Goal: Information Seeking & Learning: Find specific fact

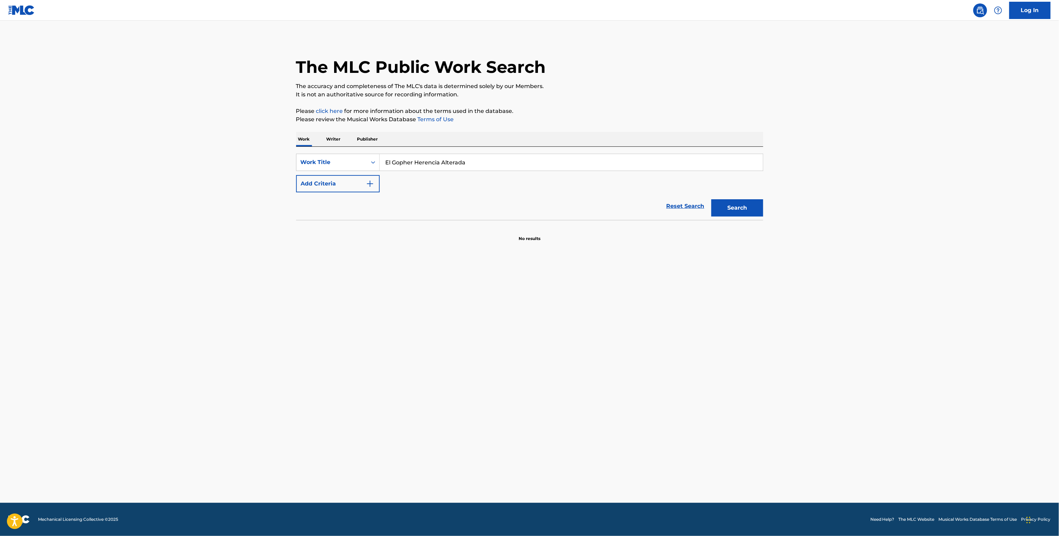
type input "El Gopher Herencia Alterada"
click at [383, 181] on div "SearchWithCriteria48327c8f-53bc-46f8-8d1b-0059ba19ff53 Work Title El Gopher Her…" at bounding box center [529, 173] width 467 height 39
click at [358, 183] on button "Add Criteria" at bounding box center [338, 183] width 84 height 17
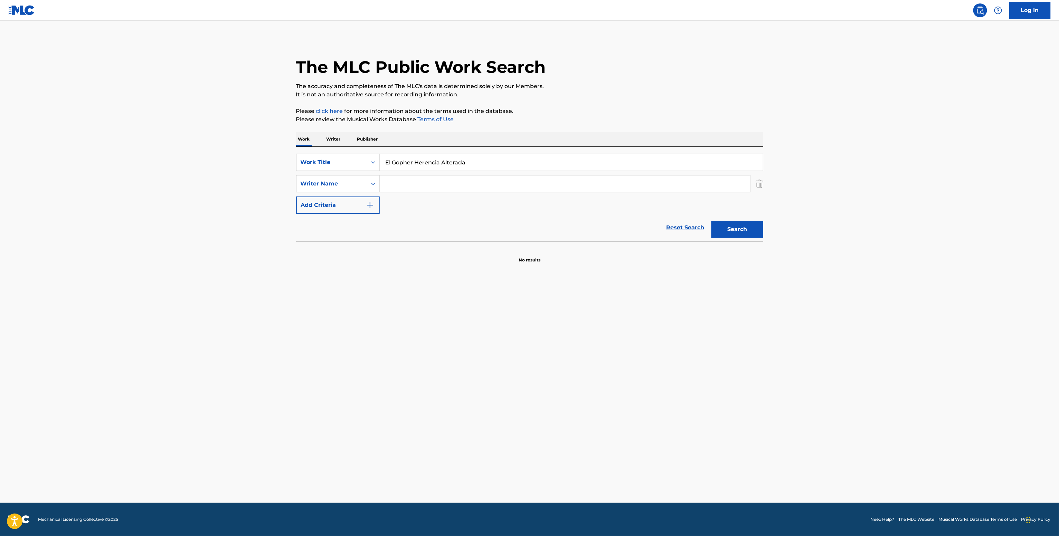
click at [461, 189] on input "Search Form" at bounding box center [565, 183] width 370 height 17
paste input "Gabriel Gomez"
type input "Gabriel Gomez"
click at [711, 221] on button "Search" at bounding box center [737, 229] width 52 height 17
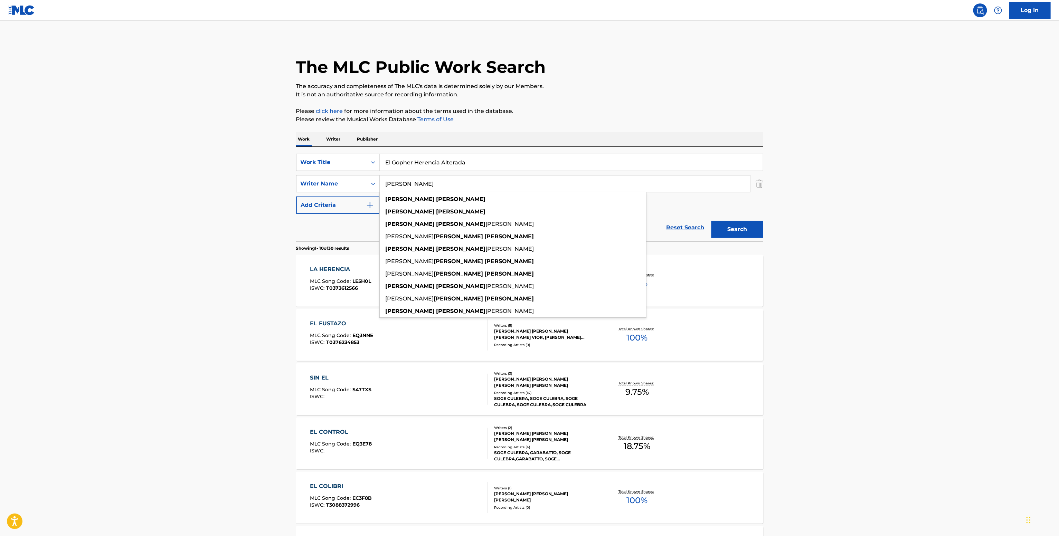
click at [294, 249] on div "The MLC Public Work Search The accuracy and completeness of The MLC's data is d…" at bounding box center [530, 434] width 484 height 792
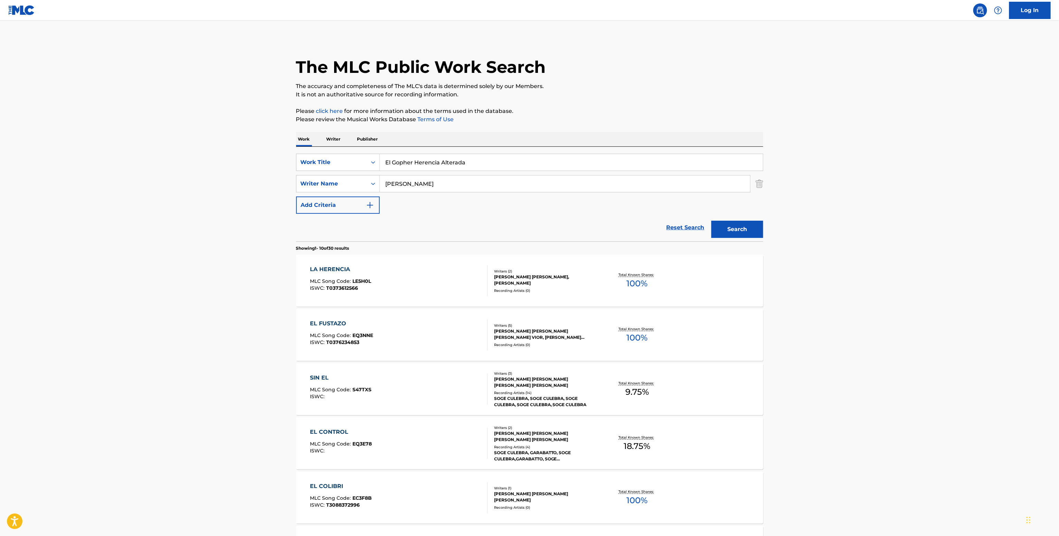
click at [521, 289] on div "Recording Artists ( 0 )" at bounding box center [546, 290] width 104 height 5
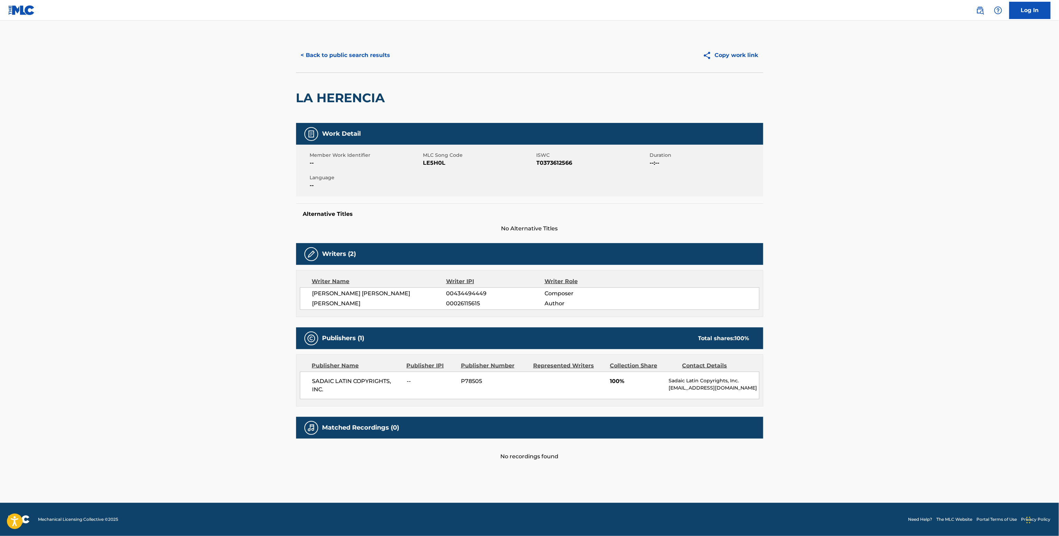
click at [475, 289] on div "GABRIEL RICARDO GOMEZ 00434494449 Composer FRANCISCO GUILLERMO RIOS 00026115615…" at bounding box center [529, 298] width 459 height 22
copy span "00434494449"
click at [369, 57] on button "< Back to public search results" at bounding box center [345, 55] width 99 height 17
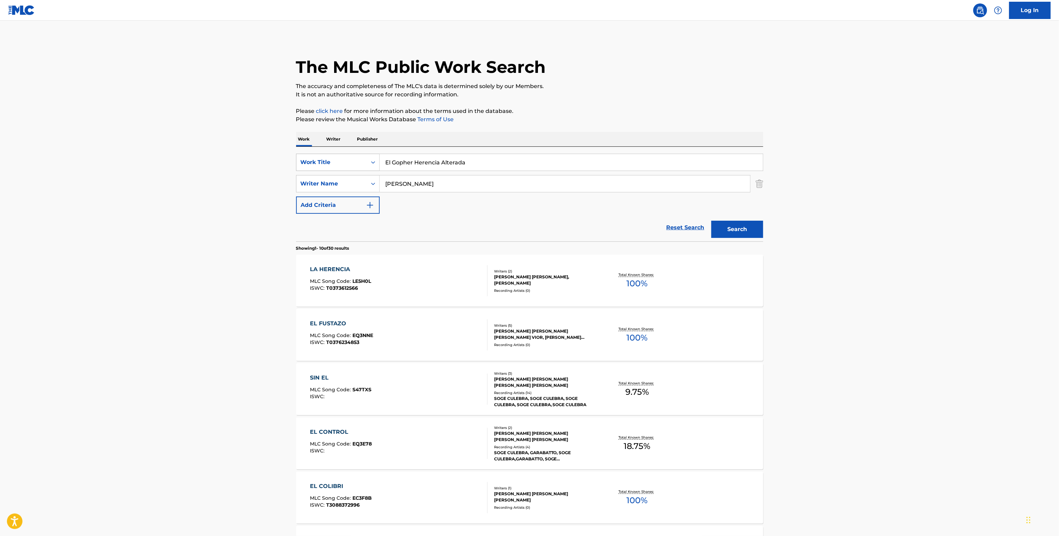
drag, startPoint x: 448, startPoint y: 180, endPoint x: 319, endPoint y: 168, distance: 129.4
click at [319, 168] on div "SearchWithCriteria48327c8f-53bc-46f8-8d1b-0059ba19ff53 Work Title El Gopher Her…" at bounding box center [529, 184] width 467 height 60
paste input "Emanuel Martin"
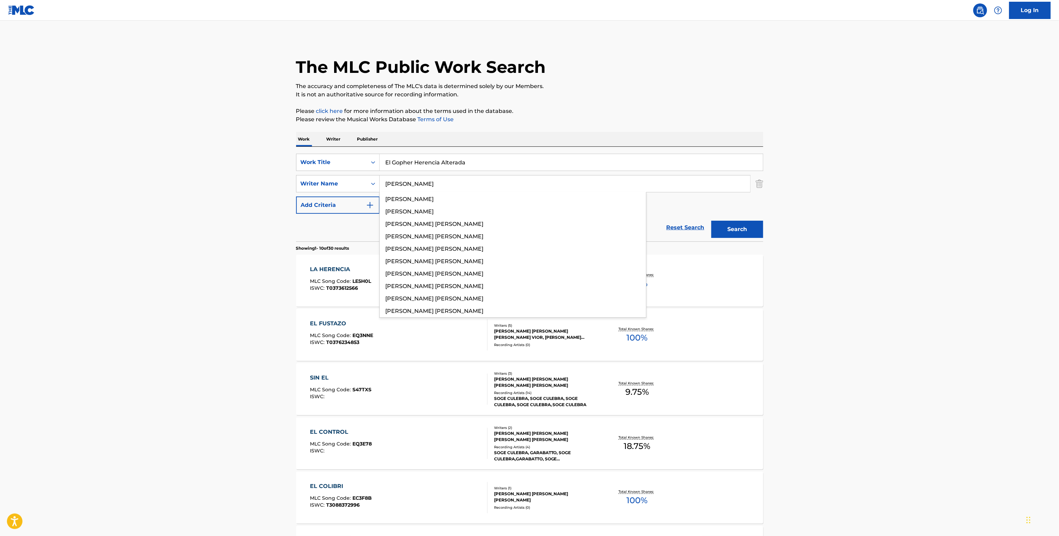
type input "Emanuel Martinez"
click at [739, 224] on button "Search" at bounding box center [737, 229] width 52 height 17
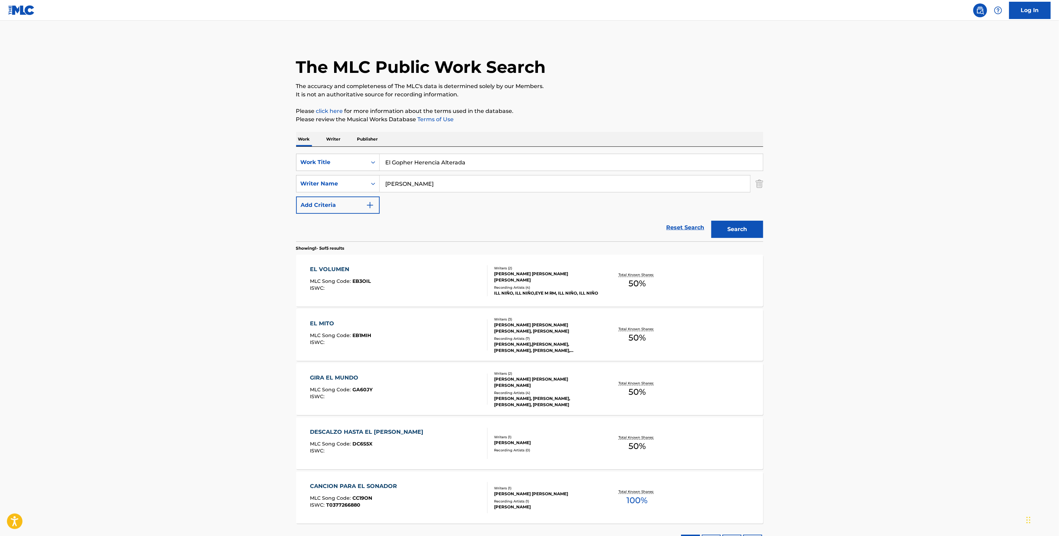
click at [541, 273] on div "RICARDO EMANUEL MARTINEZ, CHRISTIAN BRYAN AGUILAR" at bounding box center [546, 277] width 104 height 12
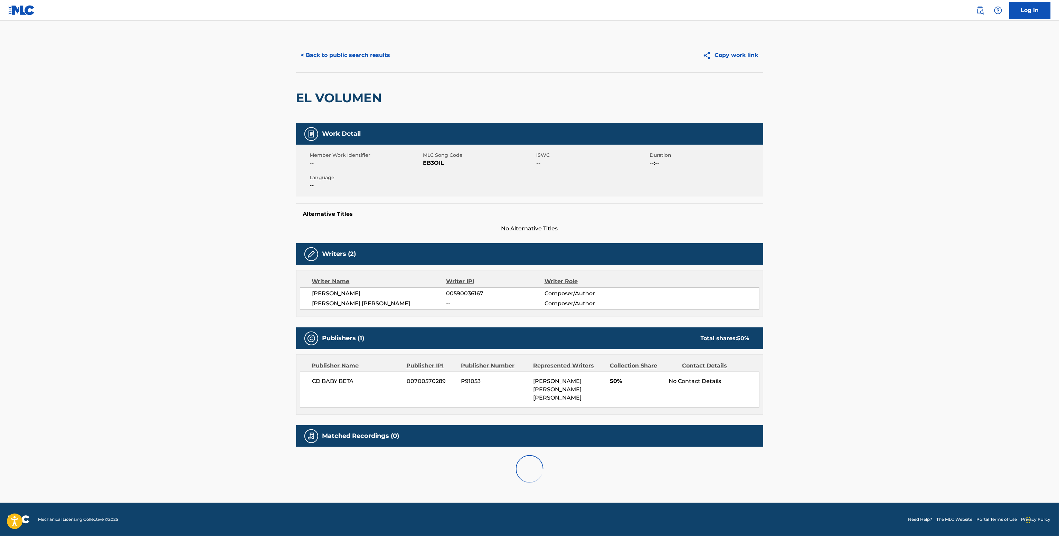
scroll to position [0, 0]
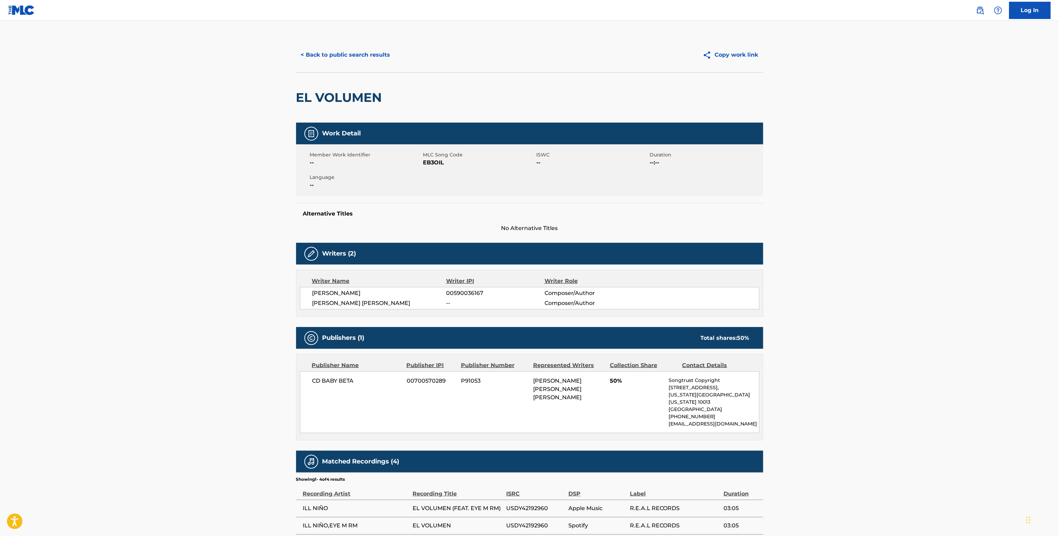
click at [343, 381] on span "CD BABY BETA" at bounding box center [356, 381] width 89 height 8
click at [468, 286] on div "Writer Name Writer IPI Writer Role RICARDO EMANUEL MARTINEZ 00590036167 Compose…" at bounding box center [529, 293] width 467 height 47
click at [472, 292] on span "00590036167" at bounding box center [495, 293] width 98 height 8
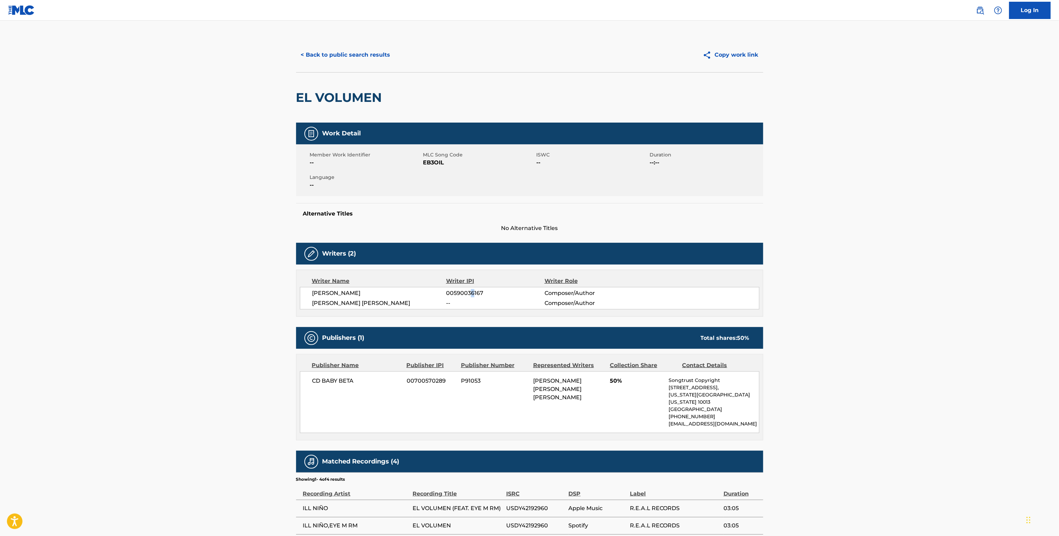
click at [472, 292] on span "00590036167" at bounding box center [495, 293] width 98 height 8
copy div "00590036167"
click at [344, 377] on div "CD BABY BETA 00700570289 P91053 RICARDO EMANUEL MARTINEZ, CHRISTIAN BRYAN AGUIL…" at bounding box center [529, 402] width 459 height 62
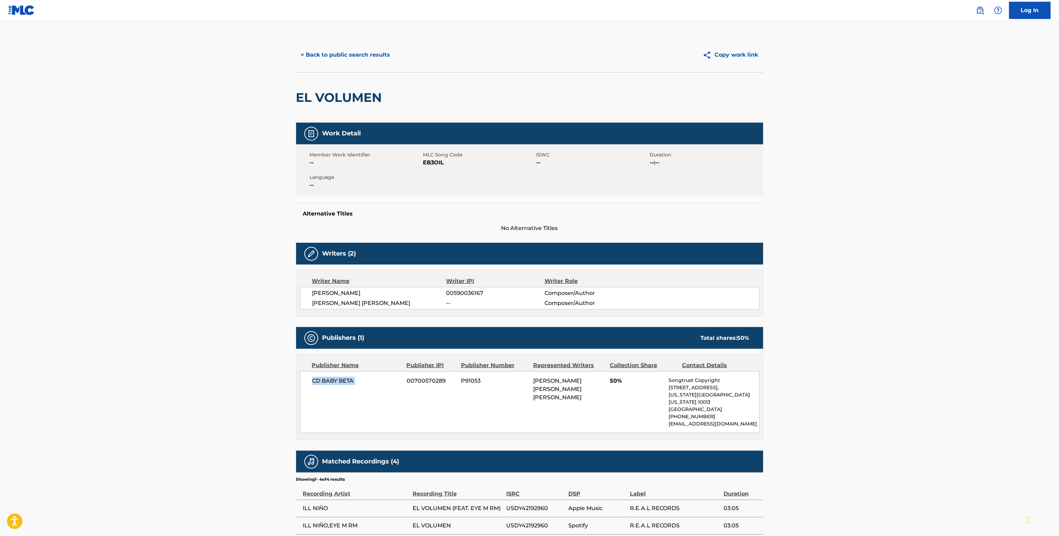
click at [344, 377] on div "CD BABY BETA 00700570289 P91053 RICARDO EMANUEL MARTINEZ, CHRISTIAN BRYAN AGUIL…" at bounding box center [529, 402] width 459 height 62
copy div "CD BABY BETA"
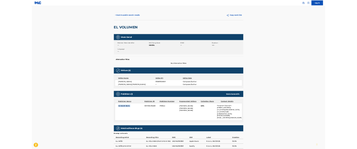
scroll to position [0, 0]
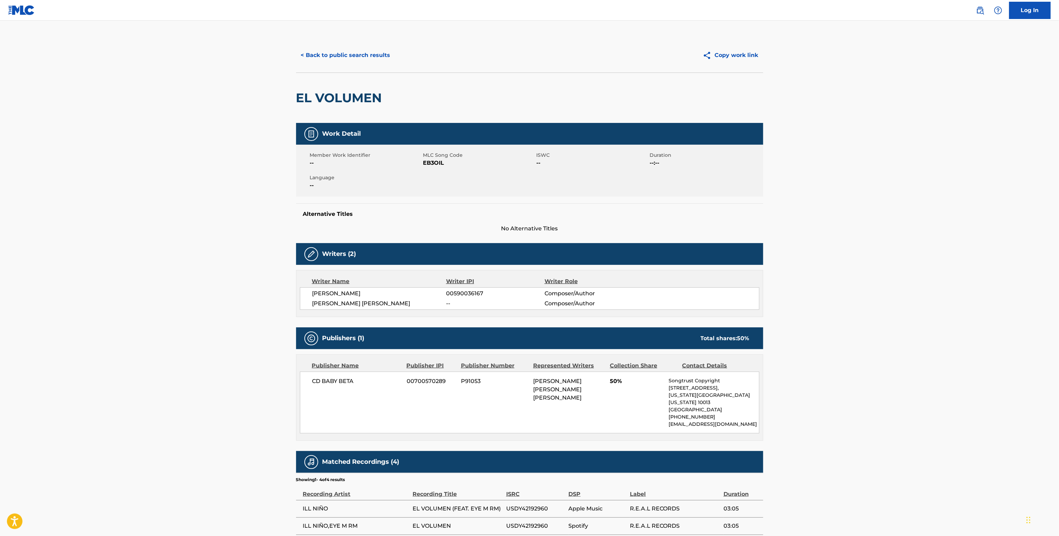
click at [430, 169] on div "Member Work Identifier -- MLC Song Code EB3OIL ISWC -- Duration --:-- Language …" at bounding box center [529, 171] width 467 height 52
copy span "EB3OIL"
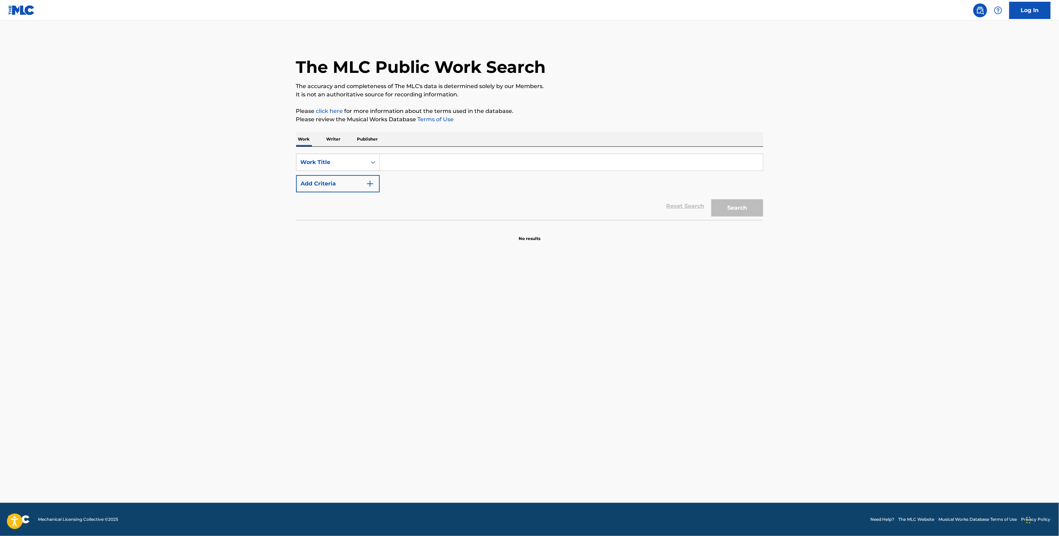
click at [399, 163] on input "Search Form" at bounding box center [571, 162] width 383 height 17
paste input "Running Song Ellie Nanni"
type input "Running Song Ellie Nanni"
click at [366, 182] on img "Search Form" at bounding box center [370, 184] width 8 height 8
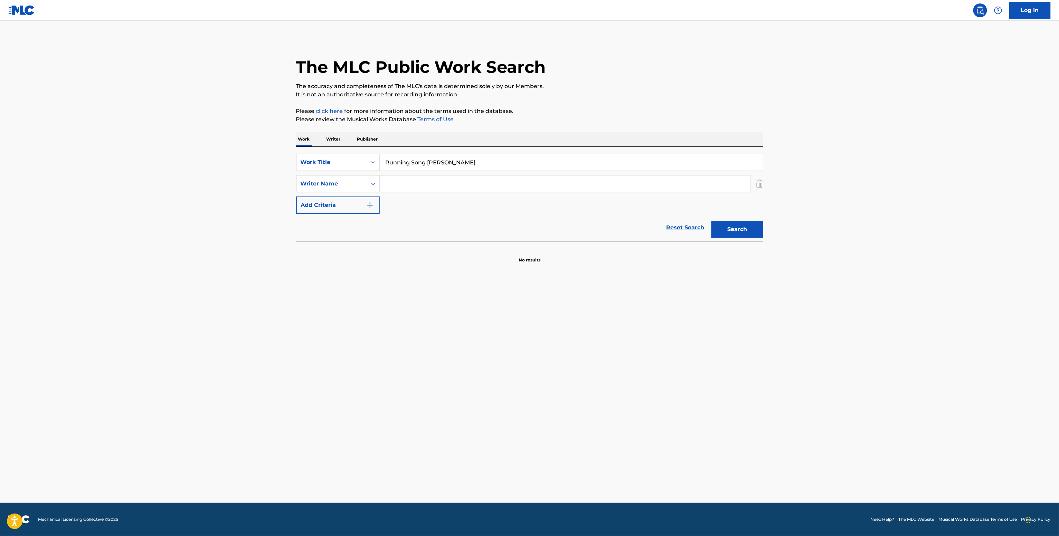
drag, startPoint x: 400, startPoint y: 177, endPoint x: 396, endPoint y: 176, distance: 3.9
click at [399, 178] on input "Search Form" at bounding box center [565, 183] width 370 height 17
paste input "Ellie Nanni"
type input "Ellie Nanni"
click at [711, 221] on button "Search" at bounding box center [737, 229] width 52 height 17
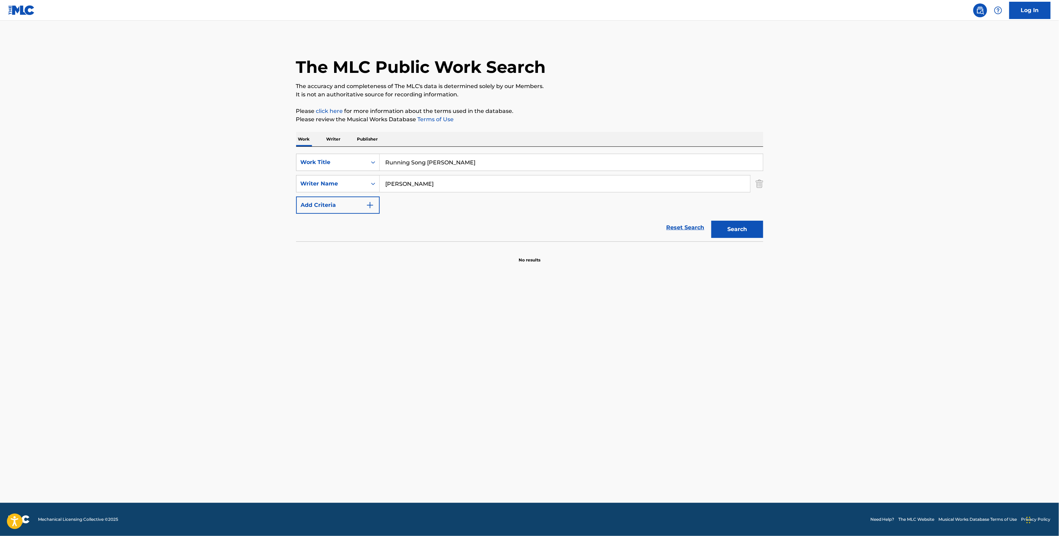
click at [343, 137] on div "Work Writer Publisher" at bounding box center [529, 139] width 467 height 15
click at [337, 137] on p "Writer" at bounding box center [333, 139] width 18 height 15
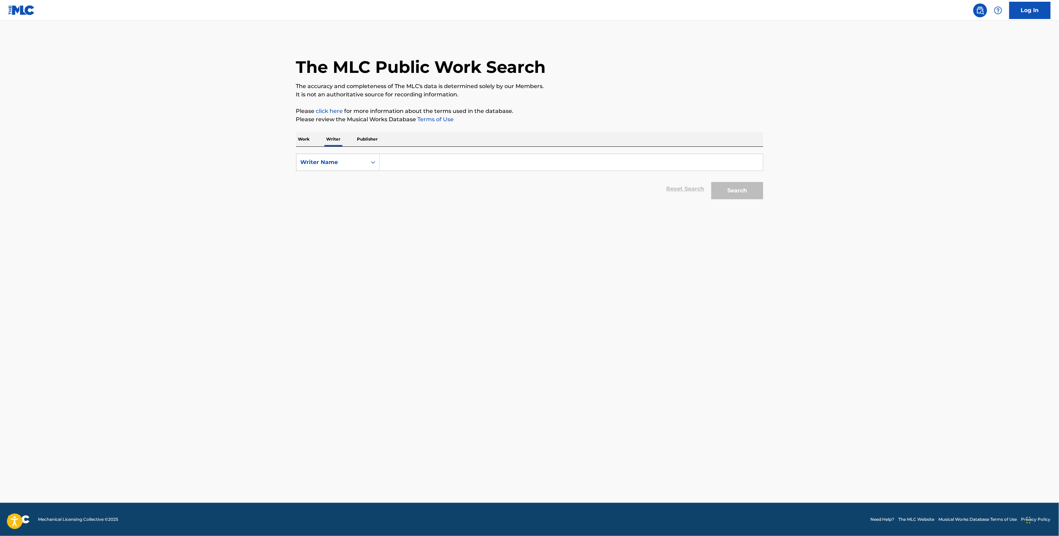
click at [417, 160] on input "Search Form" at bounding box center [571, 162] width 383 height 17
paste input "Ellie Nanni"
type input "Ellie Nanni"
click at [727, 196] on button "Search" at bounding box center [737, 190] width 52 height 17
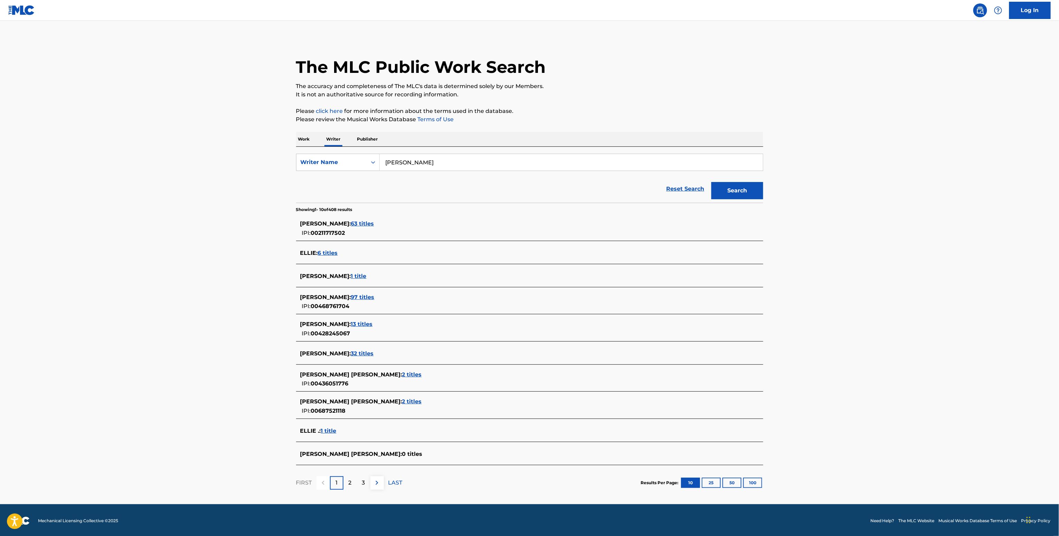
click at [344, 301] on div "ELENA NANNI : 97 titles" at bounding box center [520, 297] width 441 height 8
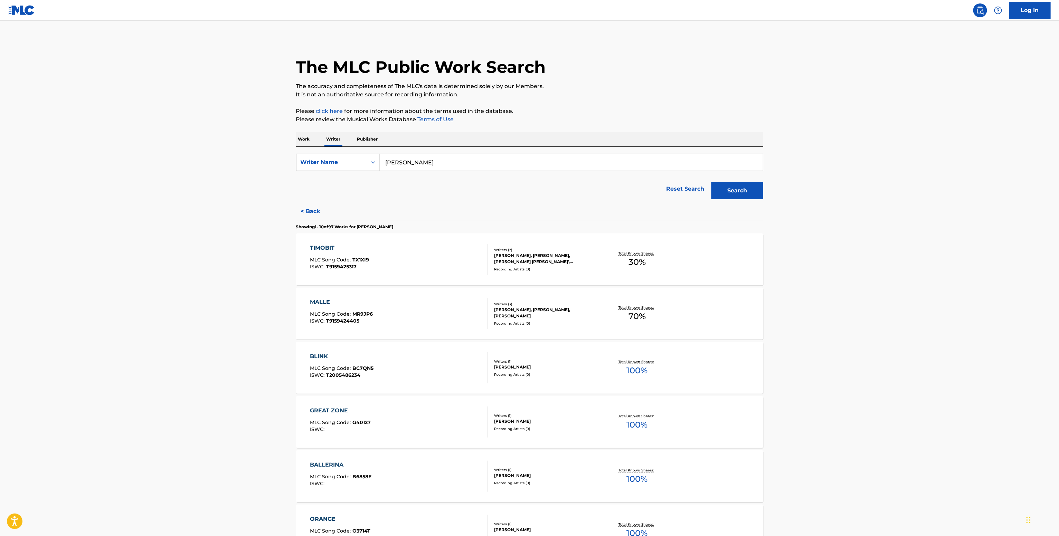
click at [318, 209] on button "< Back" at bounding box center [316, 211] width 41 height 17
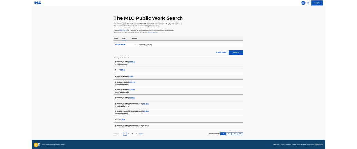
scroll to position [3, 0]
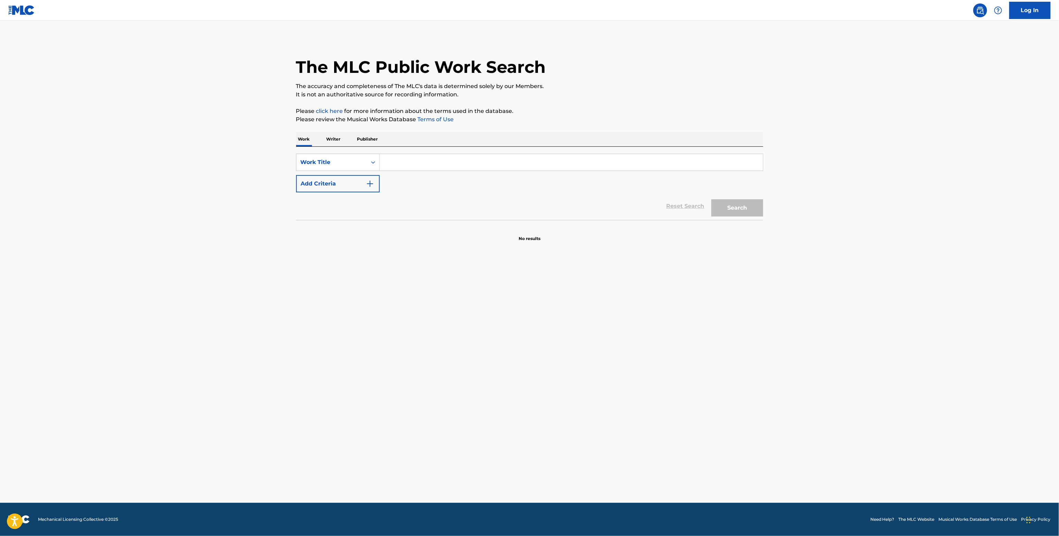
click at [397, 153] on div "SearchWithCriteria21ed76f8-da99-4c37-a11f-758138035a3f Work Title Add Criteria …" at bounding box center [529, 183] width 467 height 73
click at [396, 166] on input "Search Form" at bounding box center [571, 162] width 383 height 17
paste input "Freak Show Alejandro Lema feat. LowkeyLuke"
type input "Freak Show Alejandro Lema feat. LowkeyLuke"
click at [341, 184] on button "Add Criteria" at bounding box center [338, 183] width 84 height 17
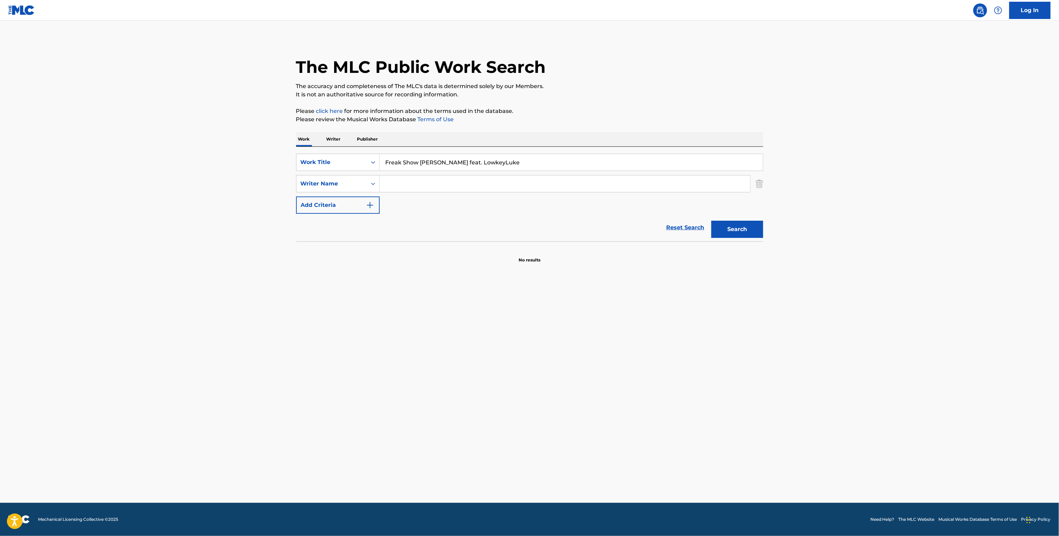
click at [390, 181] on input "Search Form" at bounding box center [565, 183] width 370 height 17
paste input "Luke Michael Brown"
type input "Luke Michael Brown"
click at [711, 221] on button "Search" at bounding box center [737, 229] width 52 height 17
click at [753, 231] on button "Search" at bounding box center [737, 229] width 52 height 17
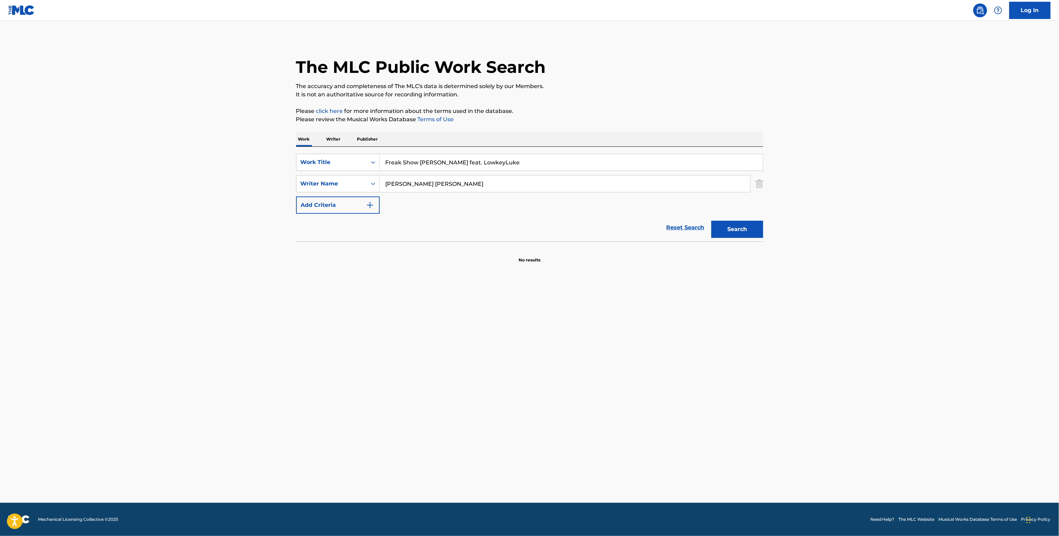
click at [334, 145] on p "Writer" at bounding box center [333, 139] width 18 height 15
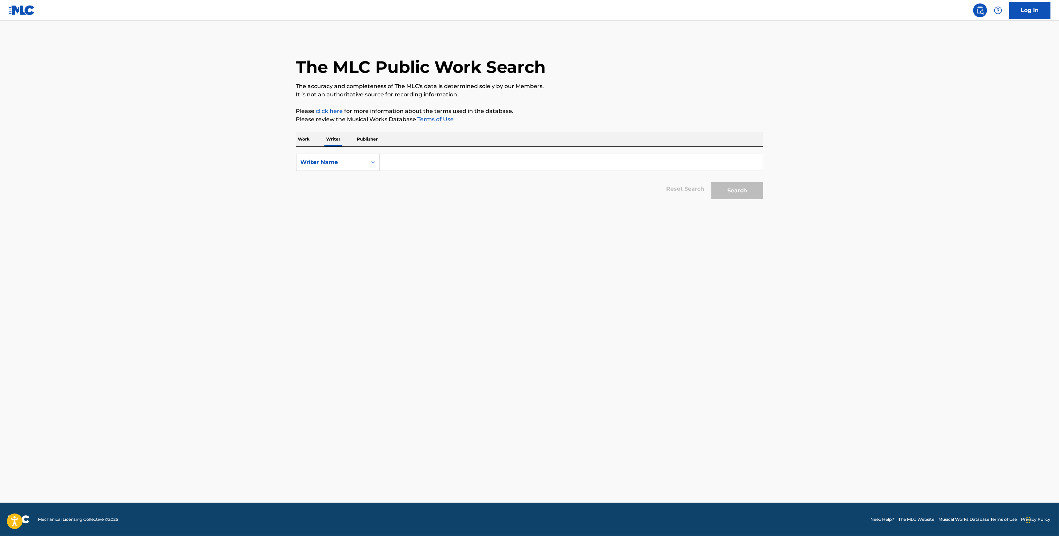
click at [406, 162] on input "Search Form" at bounding box center [571, 162] width 383 height 17
paste input "Luke Michael Brown"
type input "Luke Michael Brown"
click at [755, 188] on button "Search" at bounding box center [737, 190] width 52 height 17
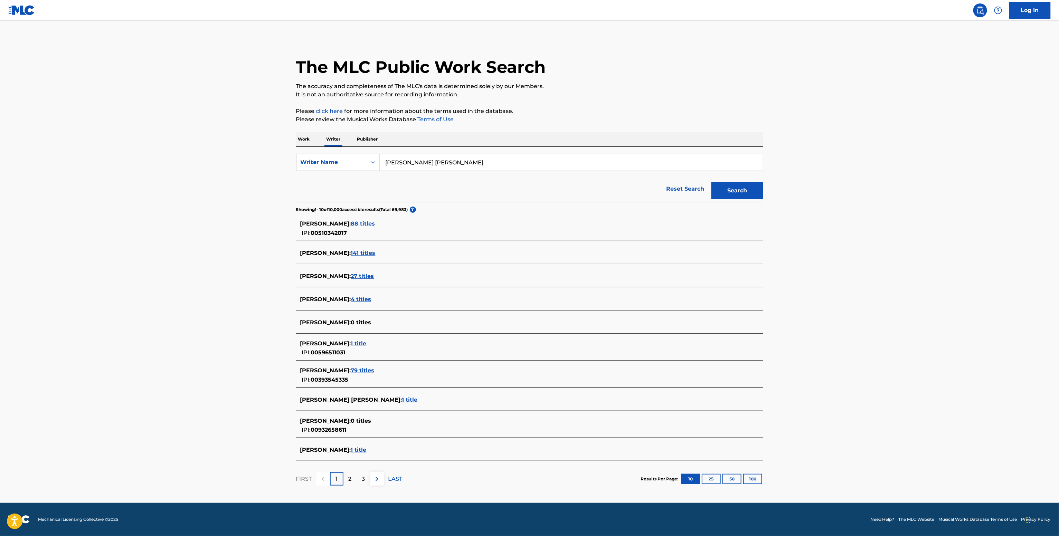
click at [402, 403] on span "1 title" at bounding box center [410, 400] width 16 height 7
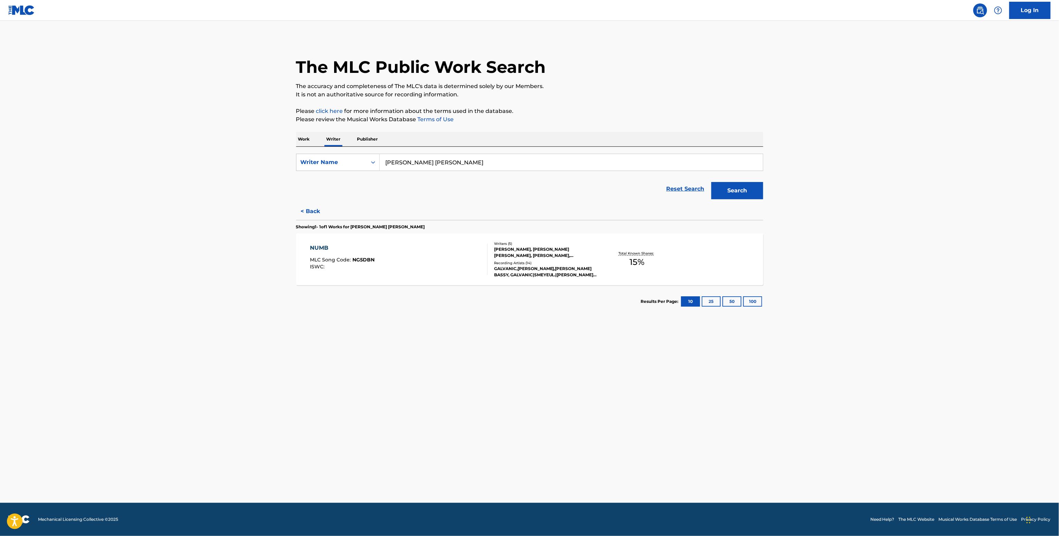
click at [594, 264] on div "Recording Artists ( 14 )" at bounding box center [546, 262] width 104 height 5
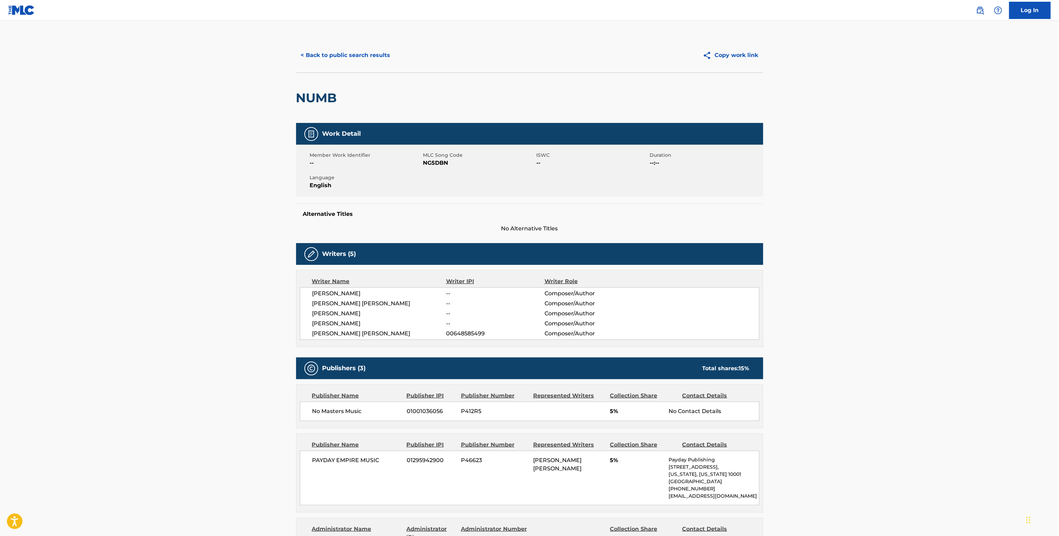
click at [349, 58] on button "< Back to public search results" at bounding box center [345, 55] width 99 height 17
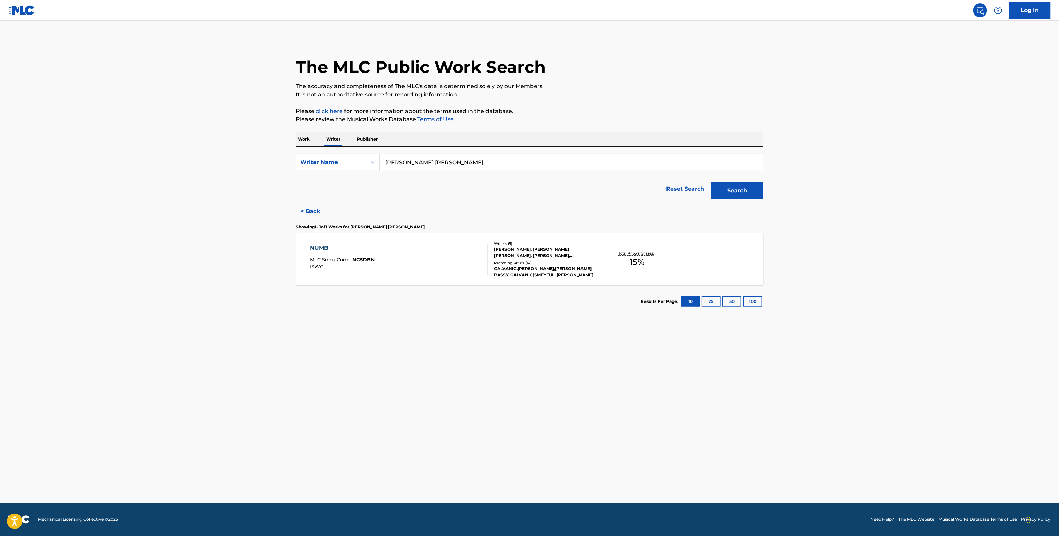
drag, startPoint x: 459, startPoint y: 150, endPoint x: 451, endPoint y: 158, distance: 10.7
click at [446, 155] on div "SearchWithCriteriac89ff34c-4079-4b55-a60e-4bb956359564 Writer Name Luke Michael…" at bounding box center [529, 175] width 467 height 56
drag, startPoint x: 435, startPoint y: 163, endPoint x: 288, endPoint y: 167, distance: 147.5
click at [297, 167] on div "SearchWithCriteriac89ff34c-4079-4b55-a60e-4bb956359564 Writer Name Luke Michael…" at bounding box center [529, 162] width 467 height 17
paste input "Alejandro Ramon Lema"
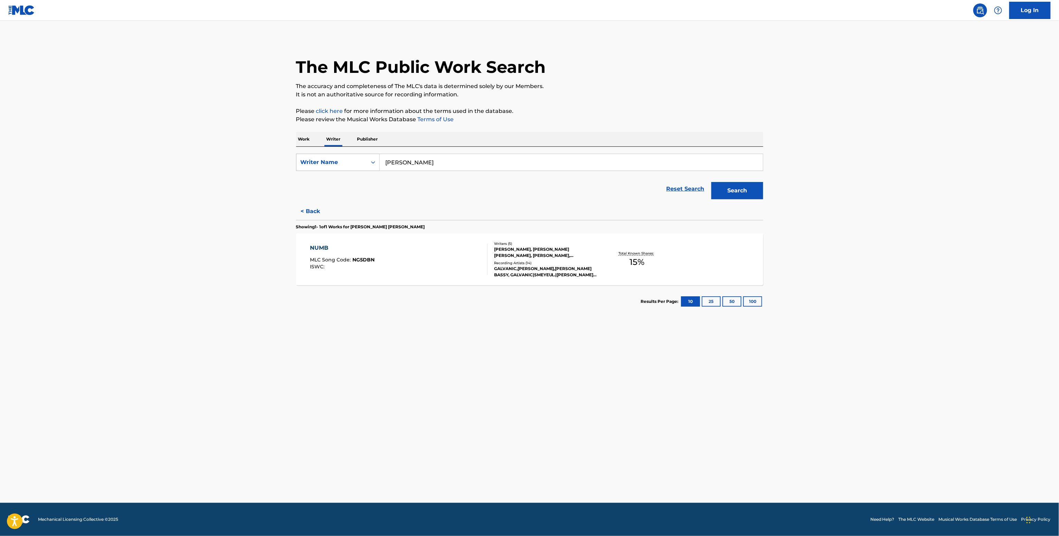
type input "Alejandro Ramon Lema"
click at [711, 182] on button "Search" at bounding box center [737, 190] width 52 height 17
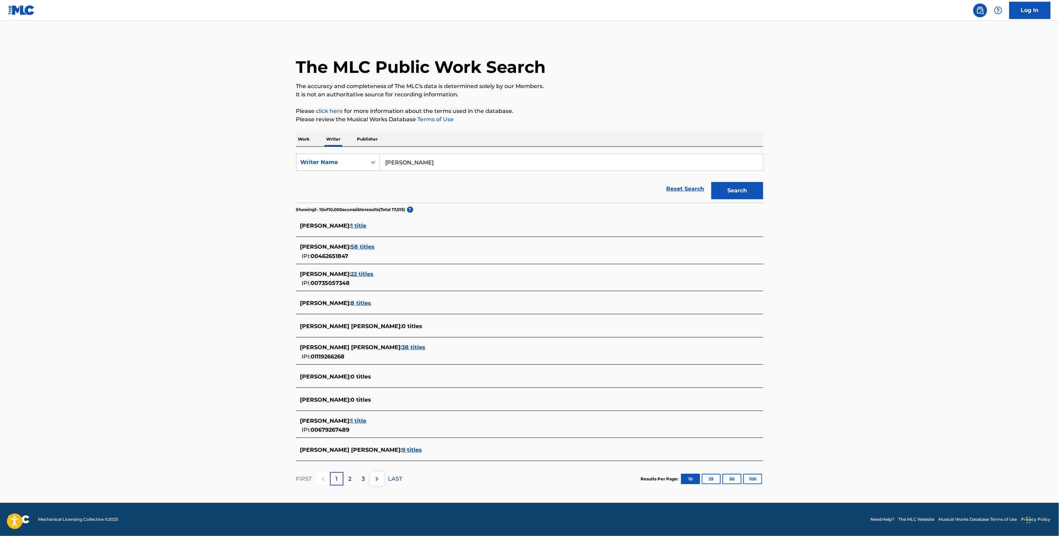
click at [365, 161] on div "Writer Name" at bounding box center [331, 162] width 70 height 13
click at [361, 176] on div "Writer IPI" at bounding box center [337, 179] width 83 height 17
click at [403, 165] on input "Search Form" at bounding box center [571, 162] width 383 height 17
paste input "1163563067"
click at [383, 165] on input "1163563067" at bounding box center [571, 162] width 383 height 17
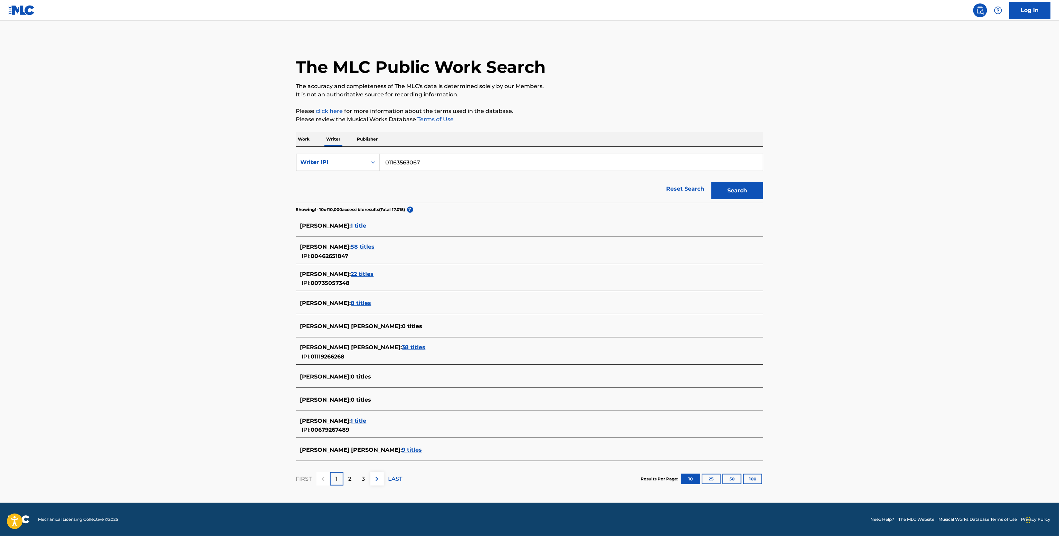
type input "01163563067"
click at [711, 182] on button "Search" at bounding box center [737, 190] width 52 height 17
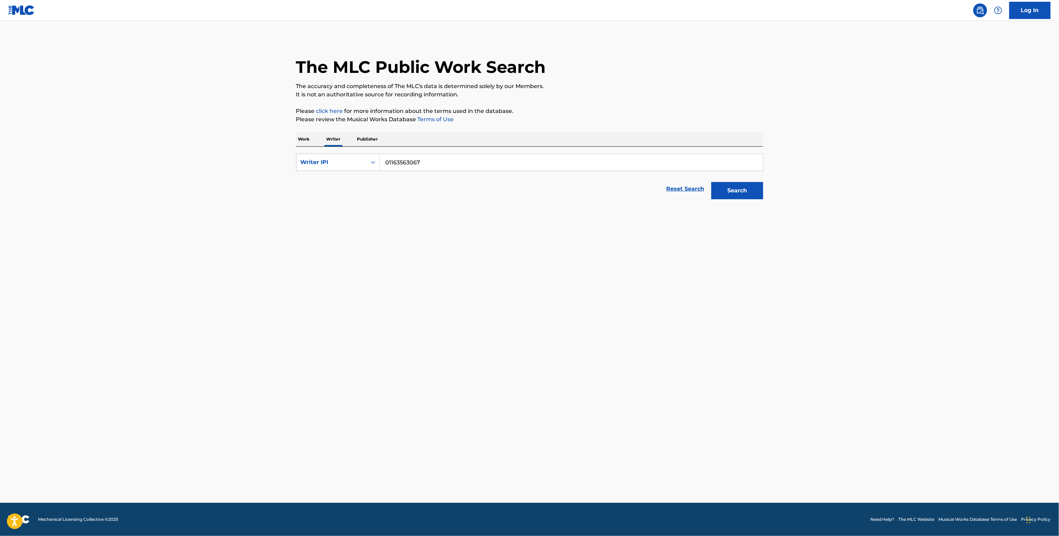
click at [725, 187] on button "Search" at bounding box center [737, 190] width 52 height 17
click at [417, 172] on div "SearchWithCriteria8dd3bb15-cad4-40ec-8334-6f3b607c72d7 Work Title Add Criteria" at bounding box center [529, 173] width 467 height 39
click at [409, 161] on input "Search Form" at bounding box center [571, 162] width 383 height 17
paste input "Big Boys cshsznxo!"
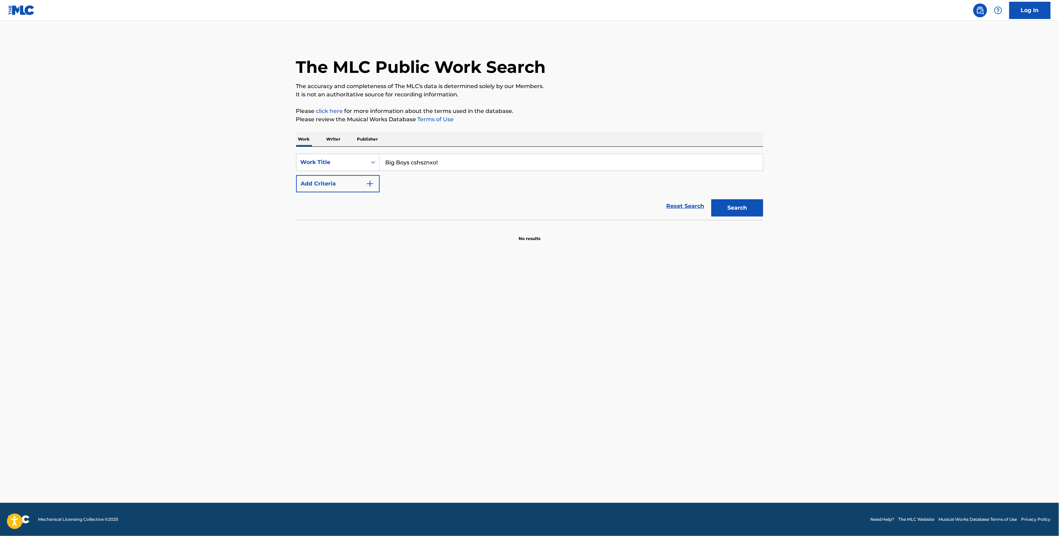
type input "Big Boys cshsznxo!"
click at [357, 182] on button "Add Criteria" at bounding box center [338, 183] width 84 height 17
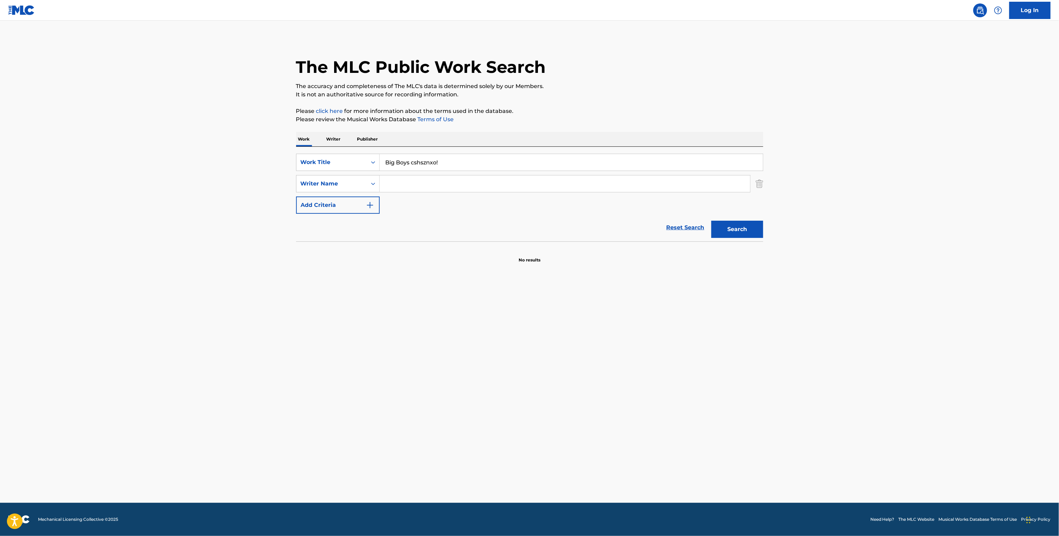
click at [423, 191] on input "Search Form" at bounding box center [565, 183] width 370 height 17
paste input "Nevodov Yelysei Vitaliyovych"
type input "Nevodov Yelysei Vitaliyovych"
click at [755, 229] on button "Search" at bounding box center [737, 229] width 52 height 17
click at [331, 139] on p "Writer" at bounding box center [333, 139] width 18 height 15
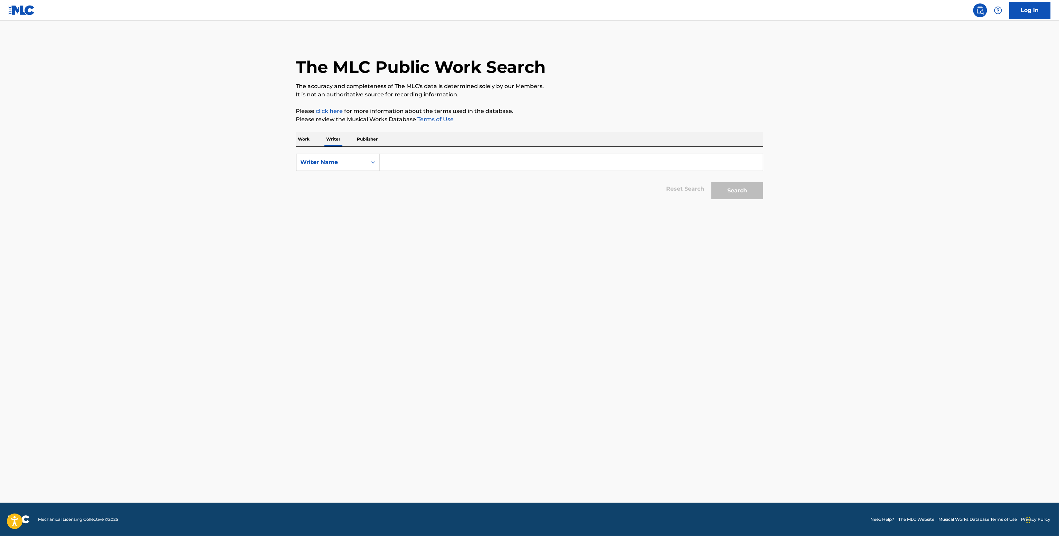
click at [410, 164] on input "Search Form" at bounding box center [571, 162] width 383 height 17
paste input "Nevodov Yelysei Vitaliyovych"
type input "Nevodov Yelysei Vitaliyovych"
click at [767, 194] on div "The MLC Public Work Search The accuracy and completeness of The MLC's data is d…" at bounding box center [530, 120] width 484 height 165
click at [750, 192] on button "Search" at bounding box center [737, 190] width 52 height 17
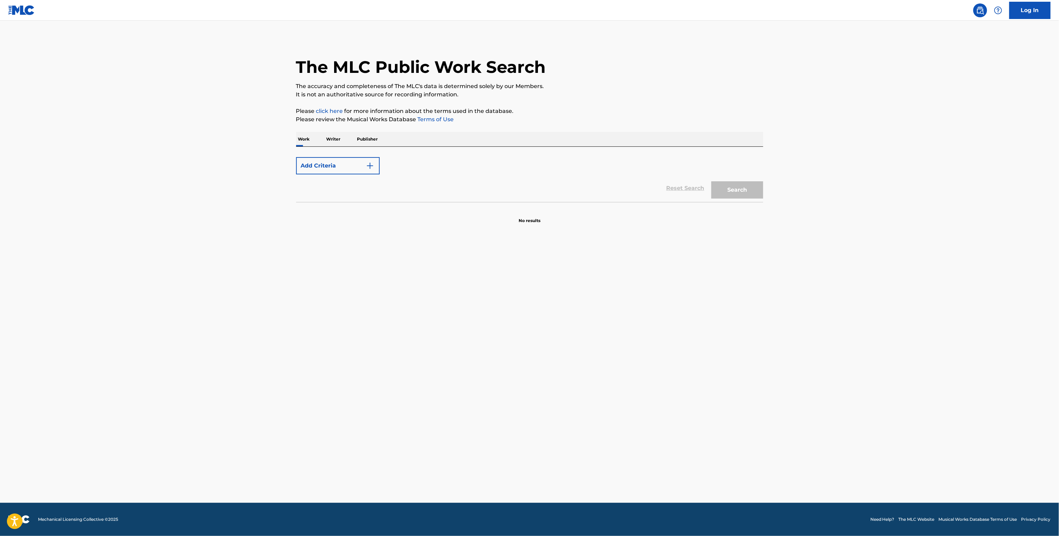
click at [438, 224] on section "No results" at bounding box center [529, 215] width 467 height 18
click at [398, 161] on input "Search Form" at bounding box center [571, 162] width 383 height 17
paste input "Bird of Pray (Eurovision 2025) Ziferblat"
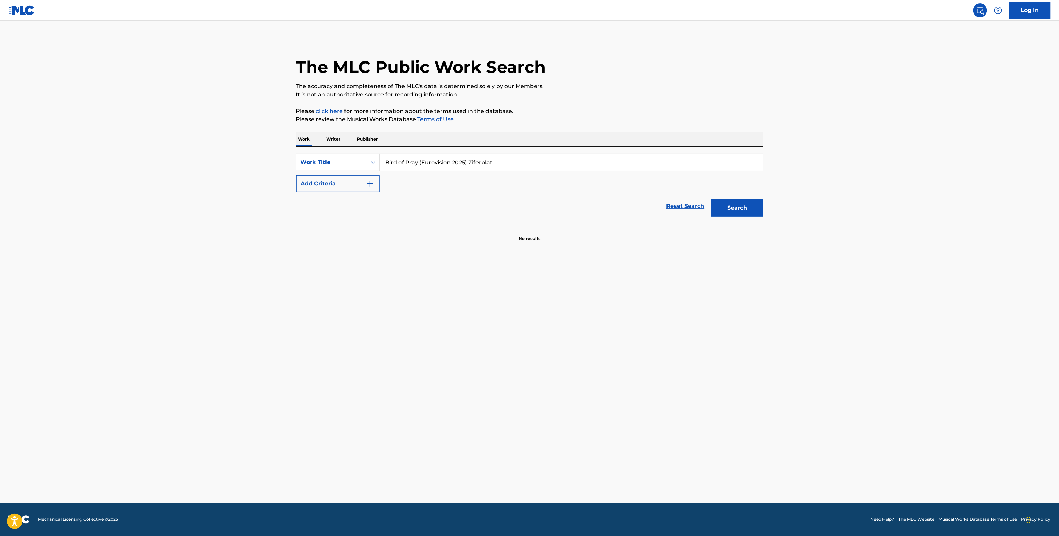
type input "Bird of Pray (Eurovision 2025) Ziferblat"
click at [308, 176] on button "Add Criteria" at bounding box center [338, 183] width 84 height 17
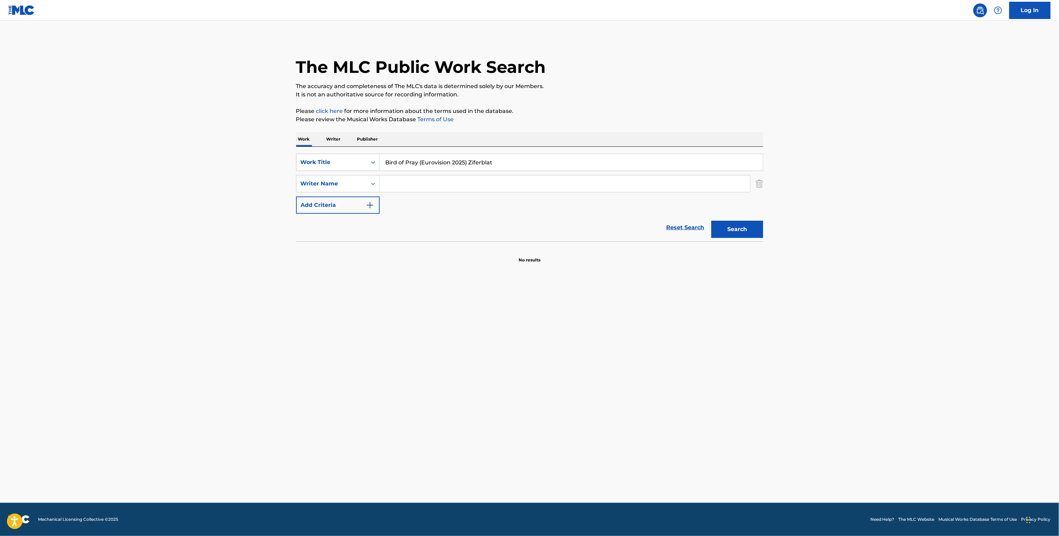
click at [443, 176] on input "Search Form" at bounding box center [565, 183] width 370 height 17
paste input "Valentyn Leshchynskyi"
type input "Valentyn Leshchynskyi"
click at [728, 226] on button "Search" at bounding box center [737, 229] width 52 height 17
click at [331, 138] on p "Writer" at bounding box center [333, 139] width 18 height 15
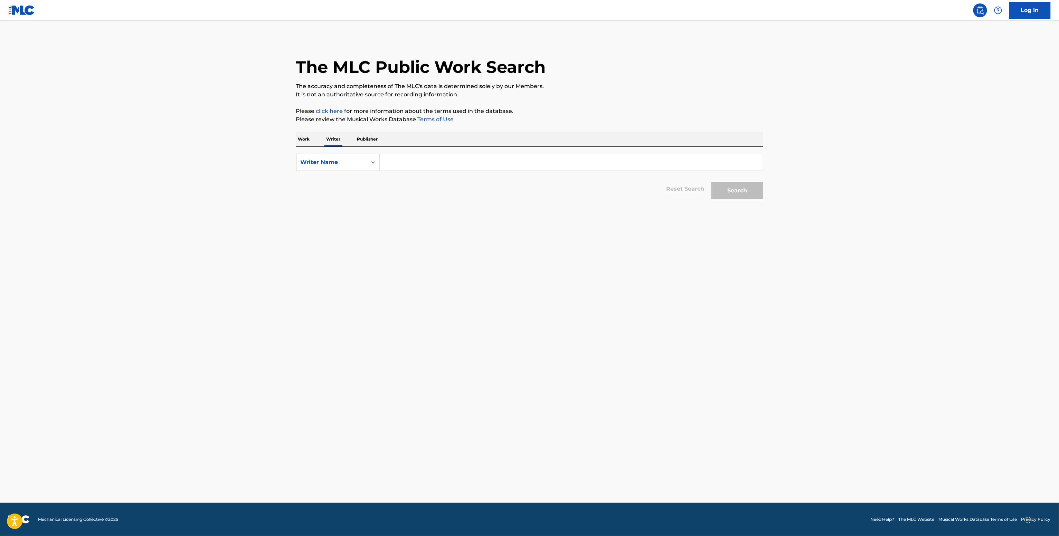
click at [391, 168] on input "Search Form" at bounding box center [571, 162] width 383 height 17
paste input "Valentyn Leshchynskyi"
type input "Valentyn Leshchynskyi"
click at [750, 184] on button "Search" at bounding box center [737, 190] width 52 height 17
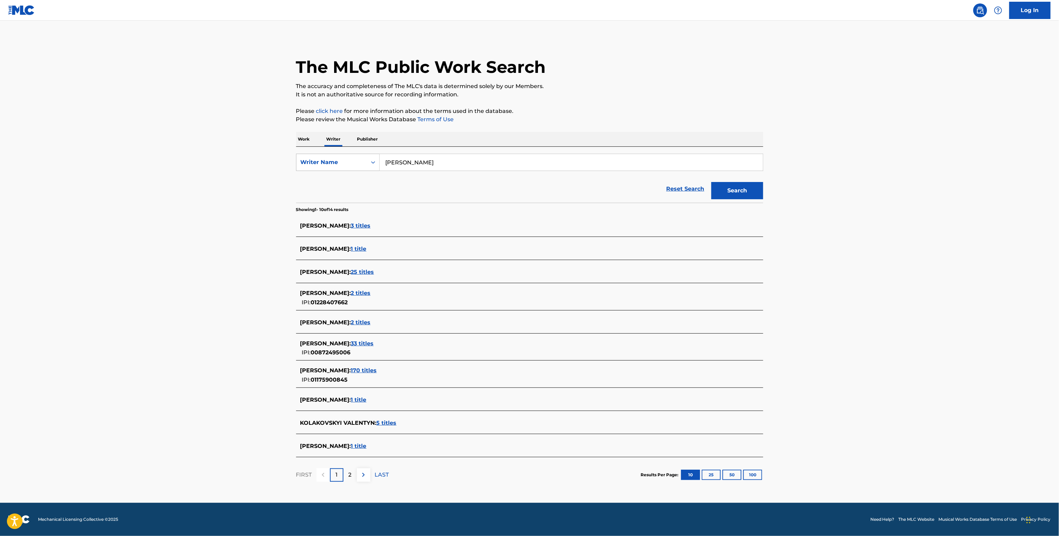
click at [365, 164] on div "Writer Name" at bounding box center [331, 162] width 70 height 13
click at [360, 180] on div "Writer IPI" at bounding box center [337, 179] width 83 height 17
click at [387, 168] on input "Search Form" at bounding box center [571, 162] width 383 height 17
paste input "01172691349"
type input "01172691349"
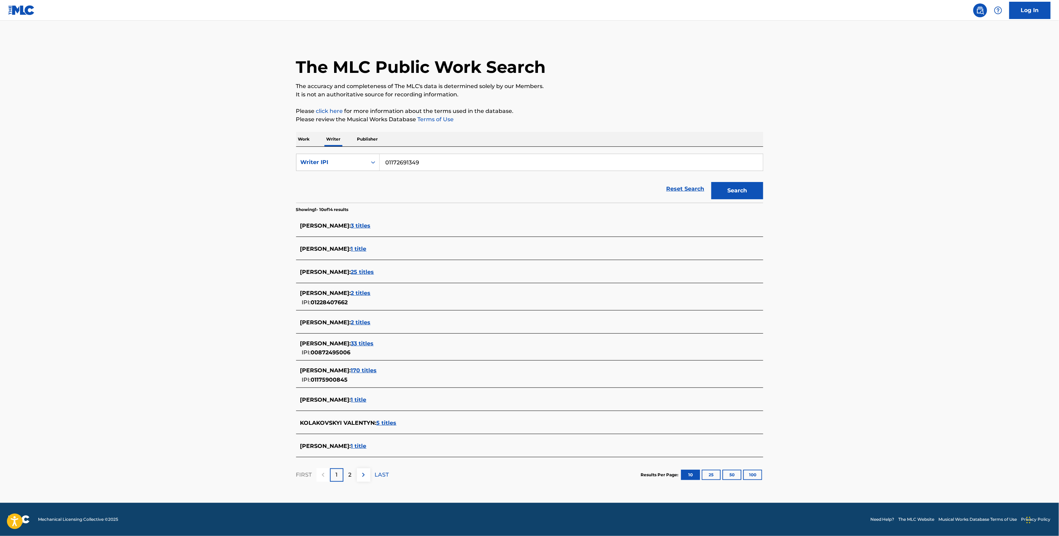
click at [734, 191] on button "Search" at bounding box center [737, 190] width 52 height 17
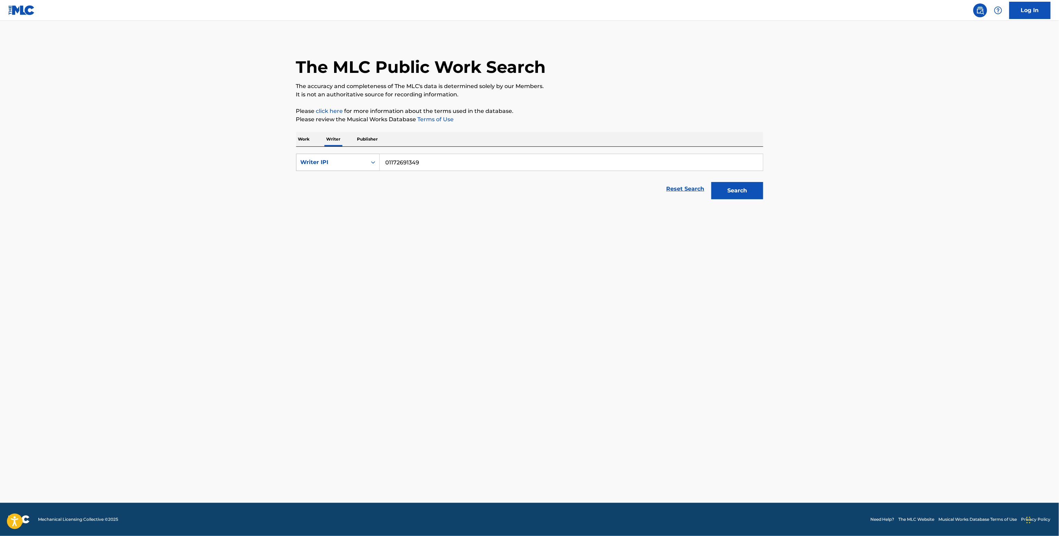
drag, startPoint x: 454, startPoint y: 164, endPoint x: 296, endPoint y: 164, distance: 158.2
click at [297, 164] on div "SearchWithCriteriaa6f1b111-035f-46df-aa7d-63c290033463 Writer IPI 01172691349" at bounding box center [529, 162] width 467 height 17
click at [296, 164] on div "Writer IPI" at bounding box center [338, 162] width 84 height 17
click at [313, 179] on div "Writer Name" at bounding box center [337, 179] width 83 height 17
click at [386, 166] on input "Search Form" at bounding box center [571, 162] width 383 height 17
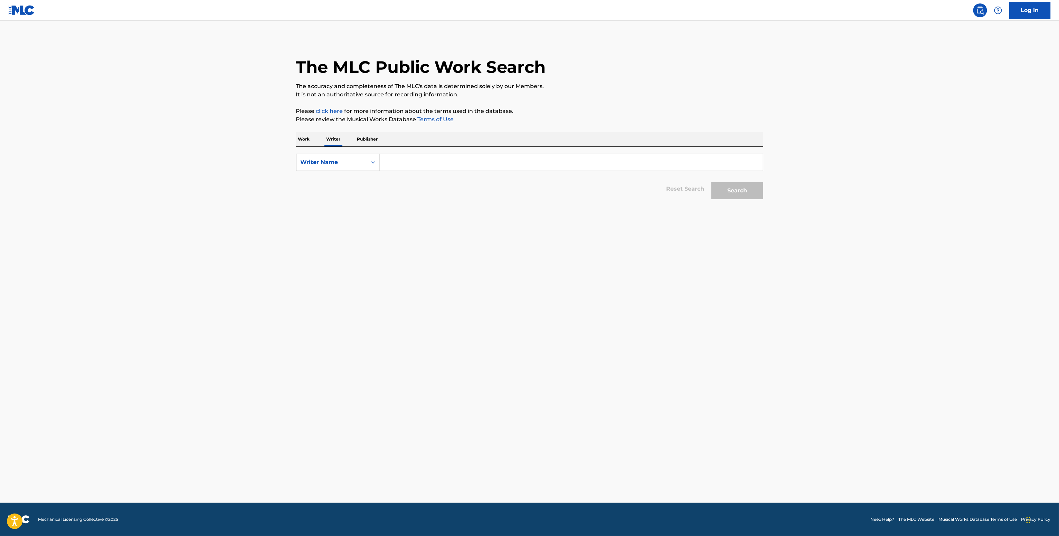
paste input "Fedir Khodakov"
click at [733, 191] on button "Search" at bounding box center [737, 190] width 52 height 17
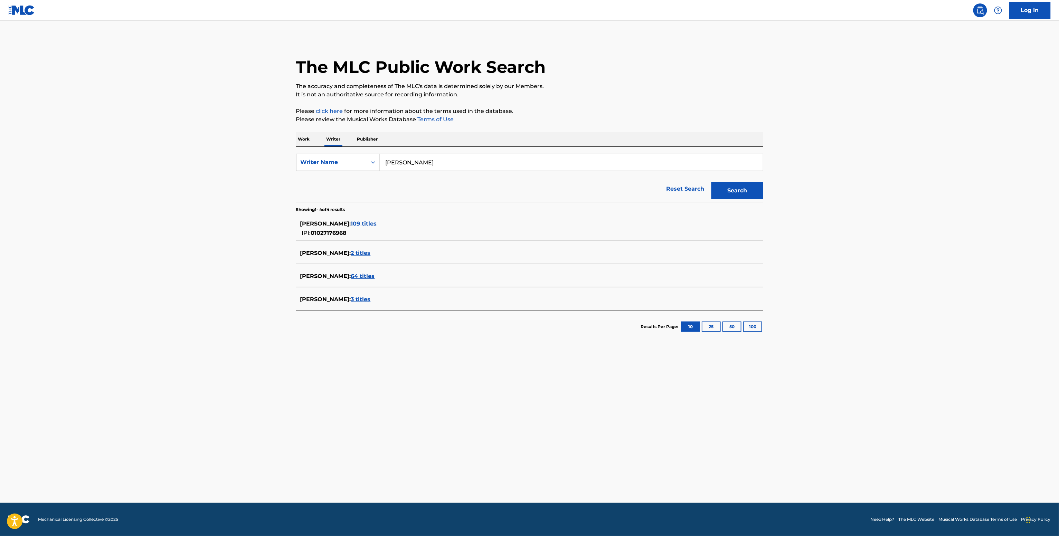
drag, startPoint x: 441, startPoint y: 164, endPoint x: 311, endPoint y: 135, distance: 133.1
click at [315, 136] on div "Work Writer Publisher SearchWithCriteriaaa829c37-7efc-4de4-87c4-37501bd0b1e0 Wr…" at bounding box center [529, 237] width 467 height 211
paste input "Nathan Latifi"
type input "Nathan Latifi"
click at [751, 193] on button "Search" at bounding box center [737, 190] width 52 height 17
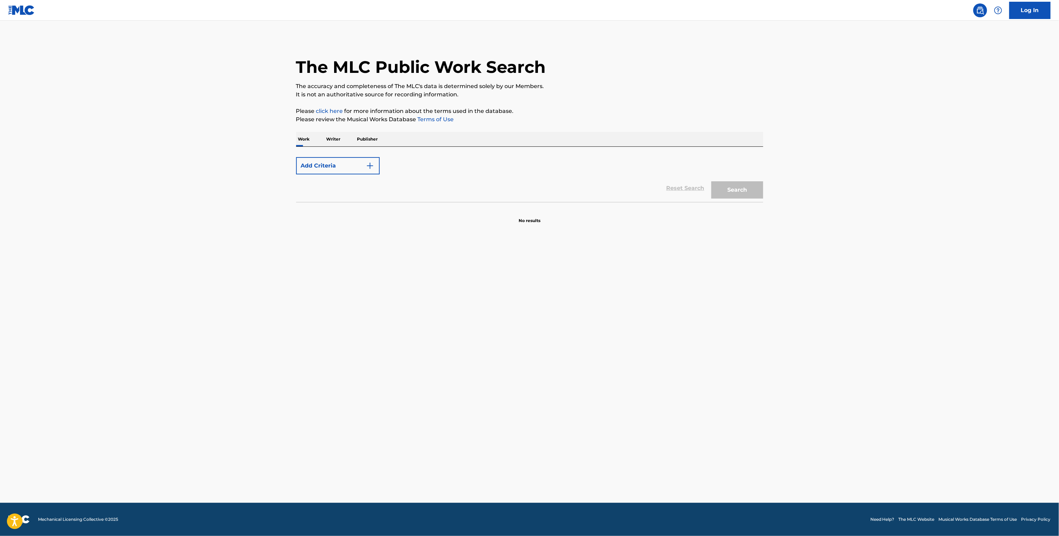
click at [487, 228] on main "The MLC Public Work Search The accuracy and completeness of The MLC's data is d…" at bounding box center [529, 262] width 1059 height 482
click at [398, 169] on input "Search Form" at bounding box center [571, 162] width 383 height 17
paste input "Divine Loser [PERSON_NAME]"
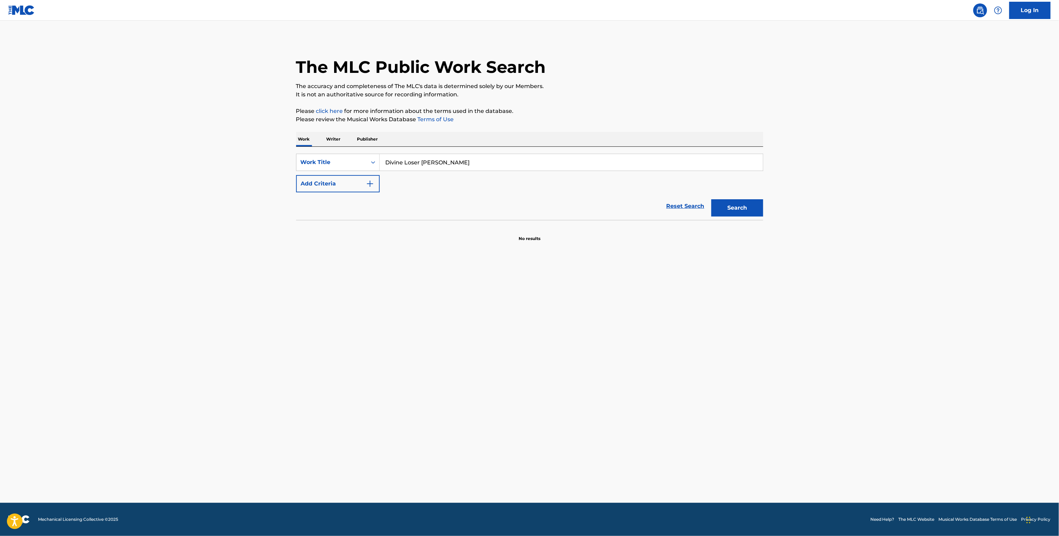
type input "Divine Loser [PERSON_NAME]"
click at [722, 207] on button "Search" at bounding box center [737, 207] width 52 height 17
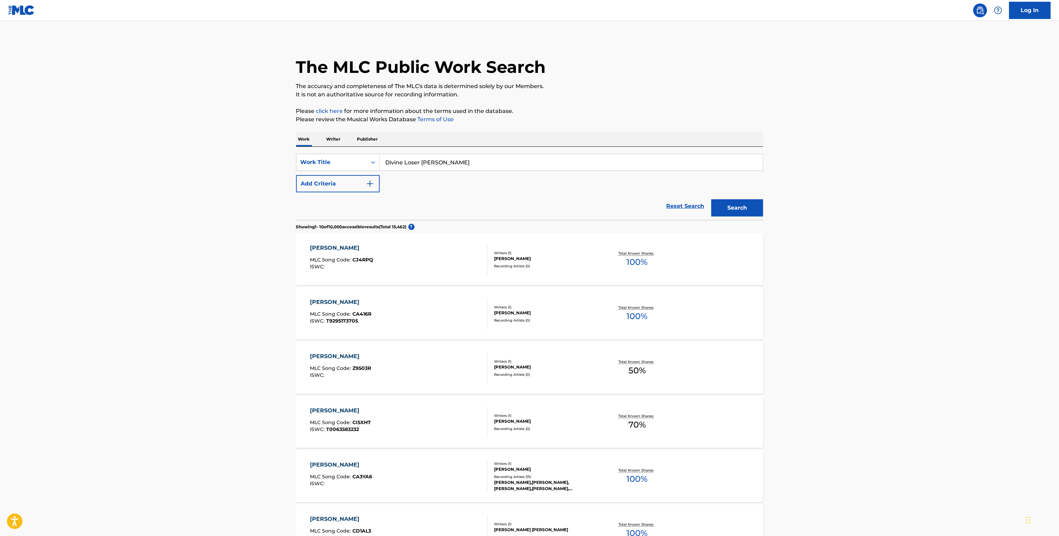
click at [359, 182] on button "Add Criteria" at bounding box center [338, 183] width 84 height 17
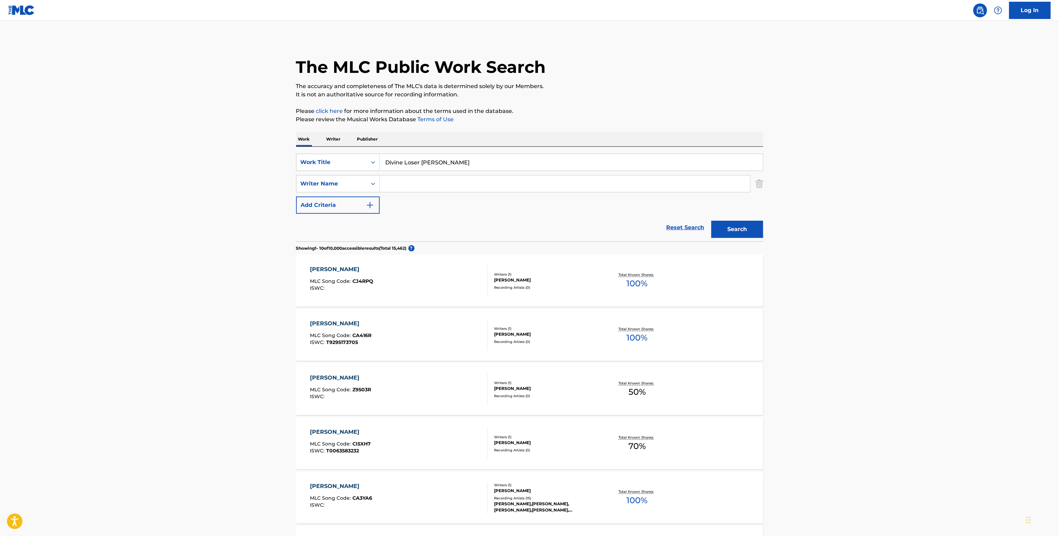
click at [391, 184] on input "Search Form" at bounding box center [565, 183] width 370 height 17
paste input "[PERSON_NAME]"
type input "[PERSON_NAME]"
click at [745, 226] on button "Search" at bounding box center [737, 229] width 52 height 17
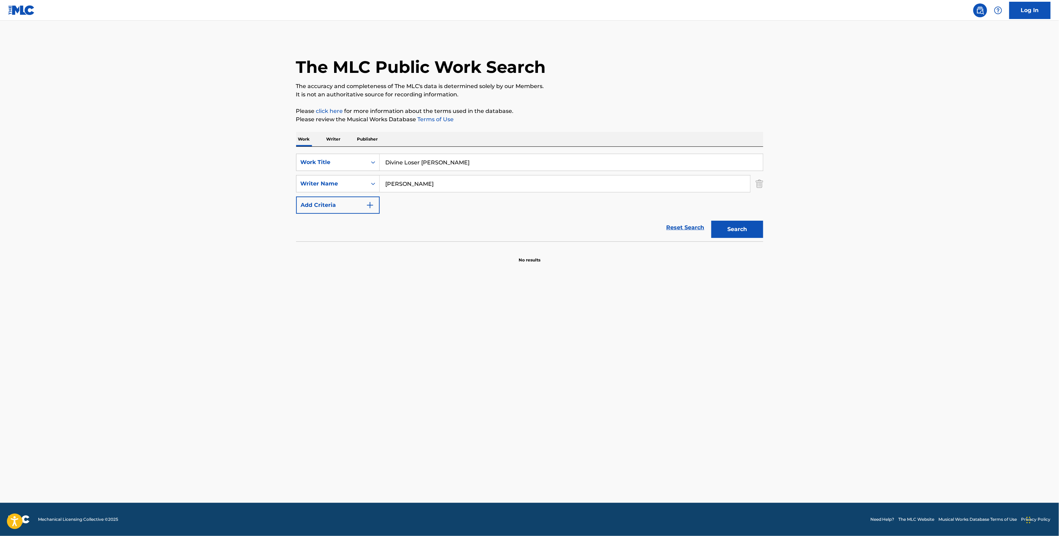
click at [335, 139] on p "Writer" at bounding box center [333, 139] width 18 height 15
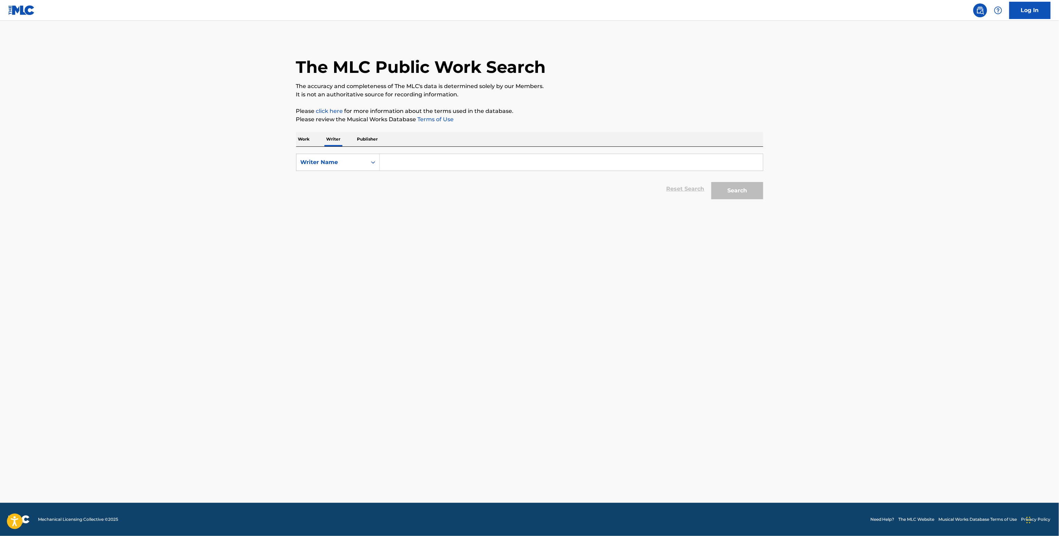
click at [399, 160] on input "Search Form" at bounding box center [571, 162] width 383 height 17
paste input "[PERSON_NAME]"
type input "[PERSON_NAME]"
click at [738, 196] on button "Search" at bounding box center [737, 190] width 52 height 17
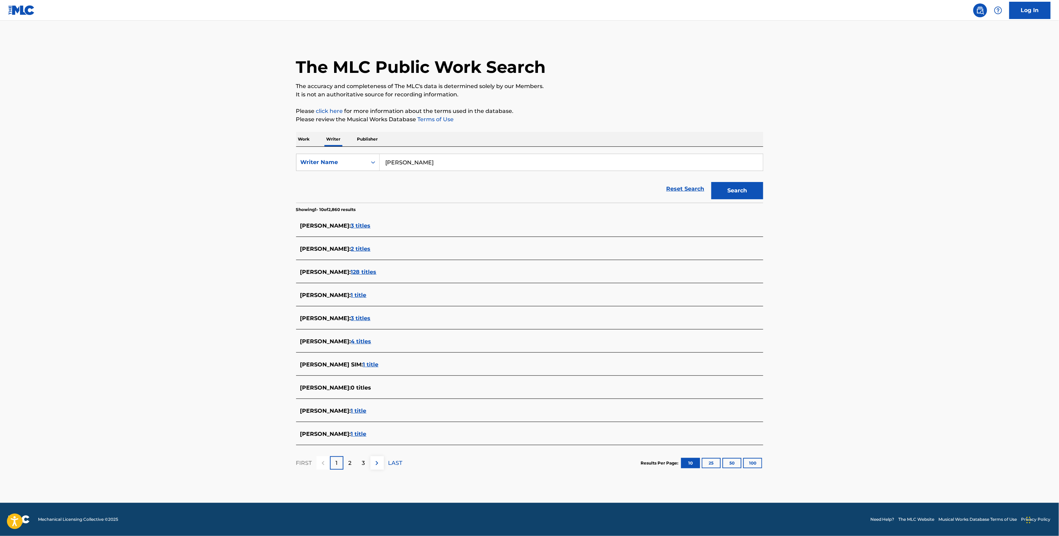
click at [338, 433] on span "[PERSON_NAME] :" at bounding box center [325, 434] width 51 height 7
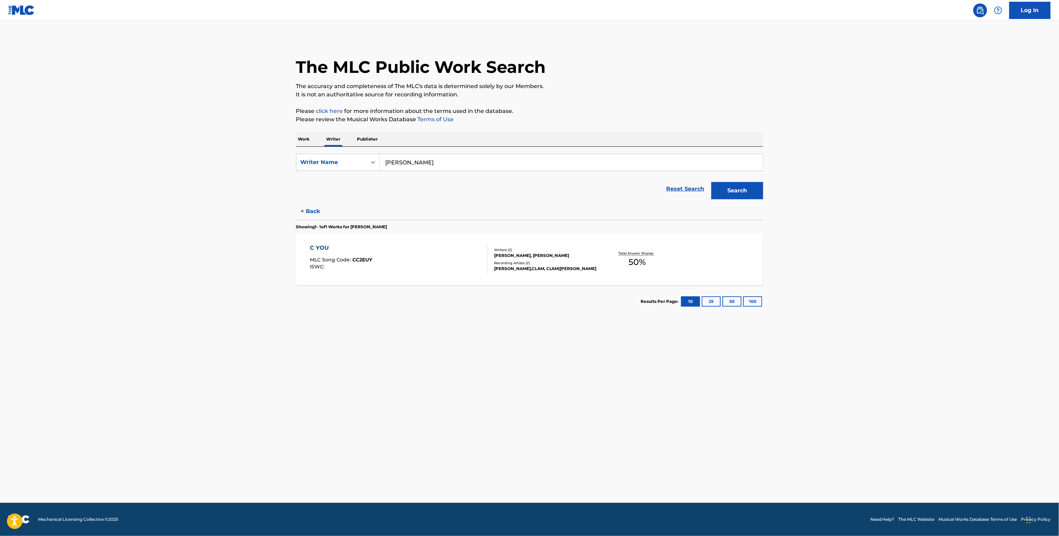
click at [572, 276] on div "C YOU MLC Song Code : CC2EUY ISWC : Writers ( 2 ) [PERSON_NAME], [PERSON_NAME] …" at bounding box center [529, 260] width 467 height 52
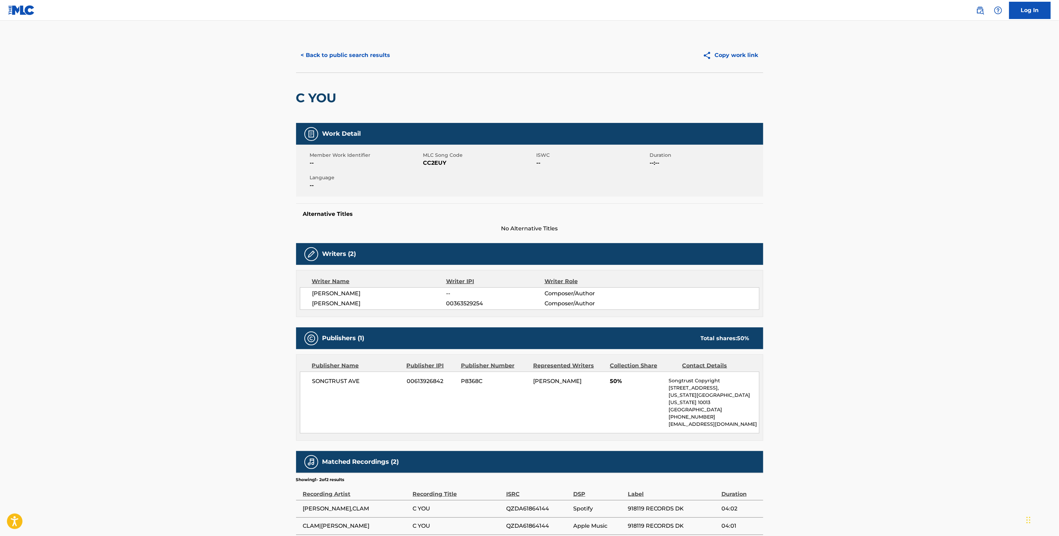
click at [337, 296] on span "[PERSON_NAME]" at bounding box center [379, 293] width 134 height 8
copy div "[PERSON_NAME]"
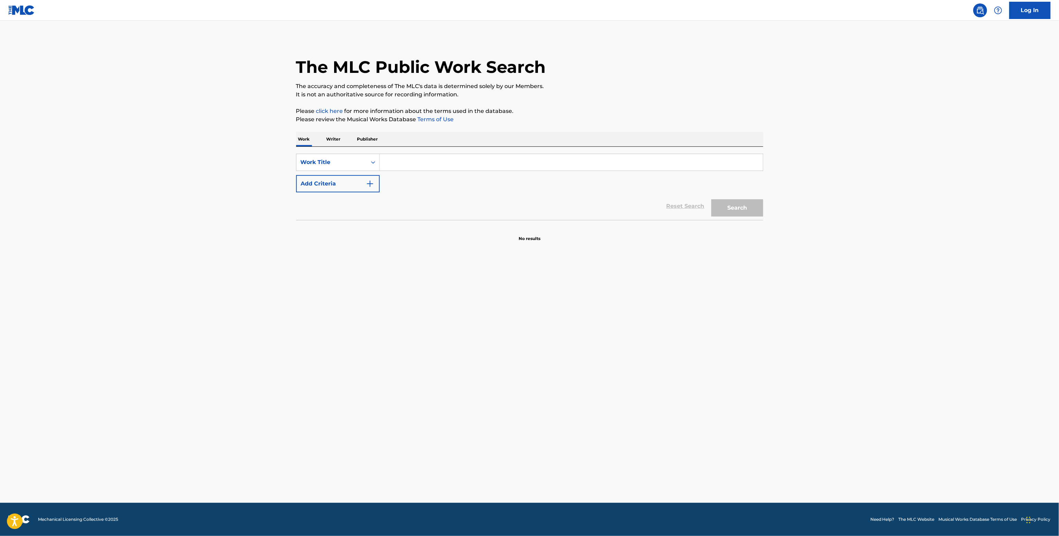
click at [490, 237] on section "No results" at bounding box center [529, 233] width 467 height 18
click at [427, 156] on input "Search Form" at bounding box center [571, 162] width 383 height 17
paste input "let me hold you (feat. Insowmya) lofi.samurai feat. [GEOGRAPHIC_DATA]"
type input "let me hold you (feat. Insowmya) lofi.samurai feat. [GEOGRAPHIC_DATA]"
click at [367, 184] on button "Add Criteria" at bounding box center [338, 183] width 84 height 17
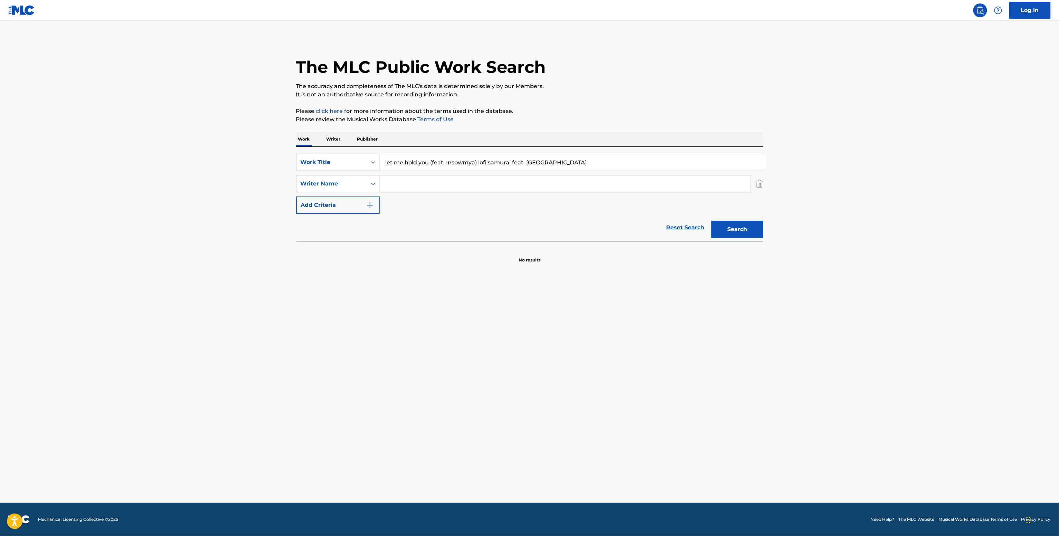
click at [401, 191] on input "Search Form" at bounding box center [565, 183] width 370 height 17
paste input "Teagen [PERSON_NAME]"
type input "Teagen [PERSON_NAME]"
click at [711, 221] on button "Search" at bounding box center [737, 229] width 52 height 17
click at [337, 139] on p "Writer" at bounding box center [333, 139] width 18 height 15
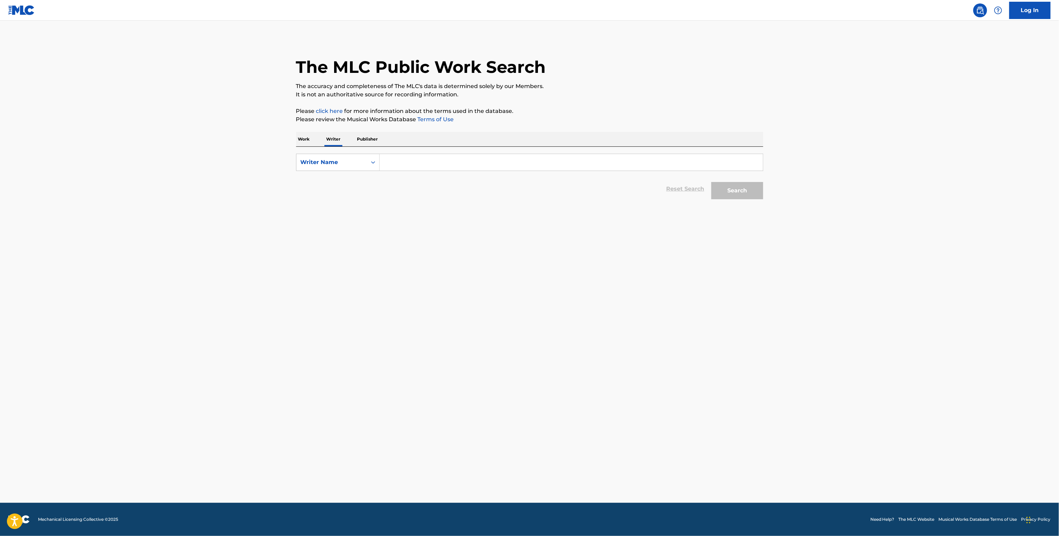
click at [381, 171] on form "SearchWithCriteriaadd63fe6-344c-4af2-ab2f-8ccd8212465a Writer Name Reset Search…" at bounding box center [529, 178] width 467 height 49
click at [395, 159] on input "Search Form" at bounding box center [571, 162] width 383 height 17
paste input "Teagen [PERSON_NAME]"
type input "Teagen [PERSON_NAME]"
click at [763, 185] on div "The MLC Public Work Search The accuracy and completeness of The MLC's data is d…" at bounding box center [530, 120] width 484 height 165
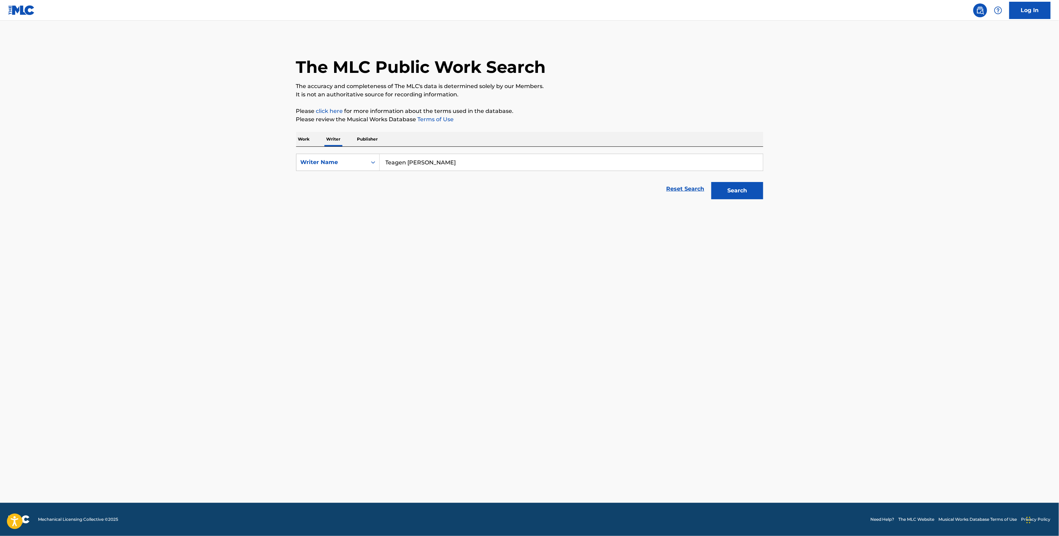
click at [753, 190] on button "Search" at bounding box center [737, 190] width 52 height 17
